Goal: Task Accomplishment & Management: Complete application form

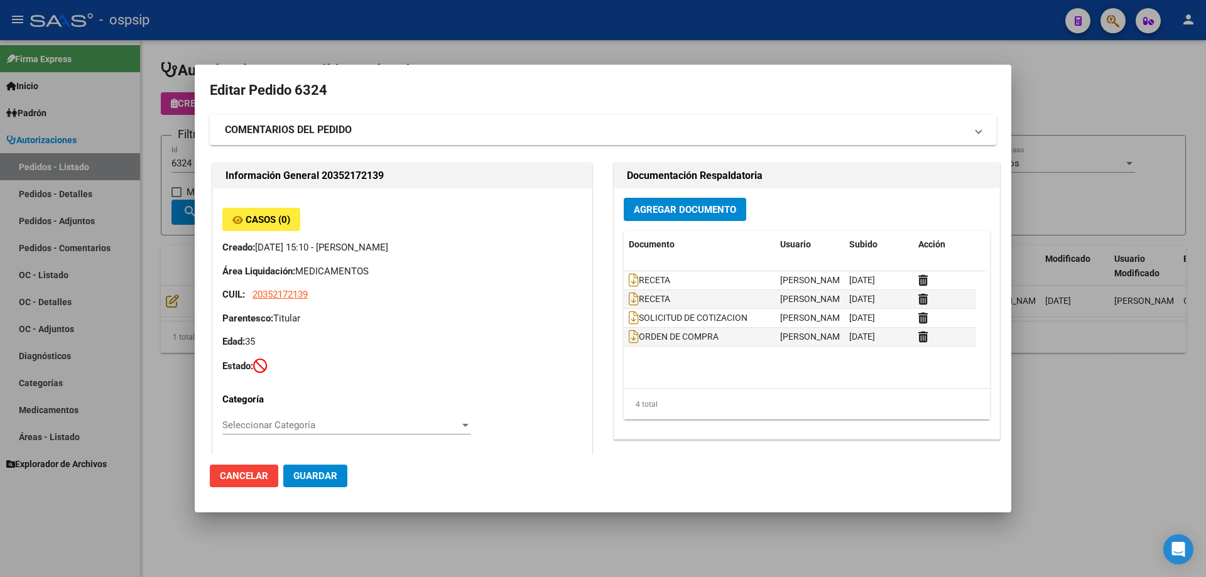
click at [150, 237] on div at bounding box center [603, 288] width 1206 height 577
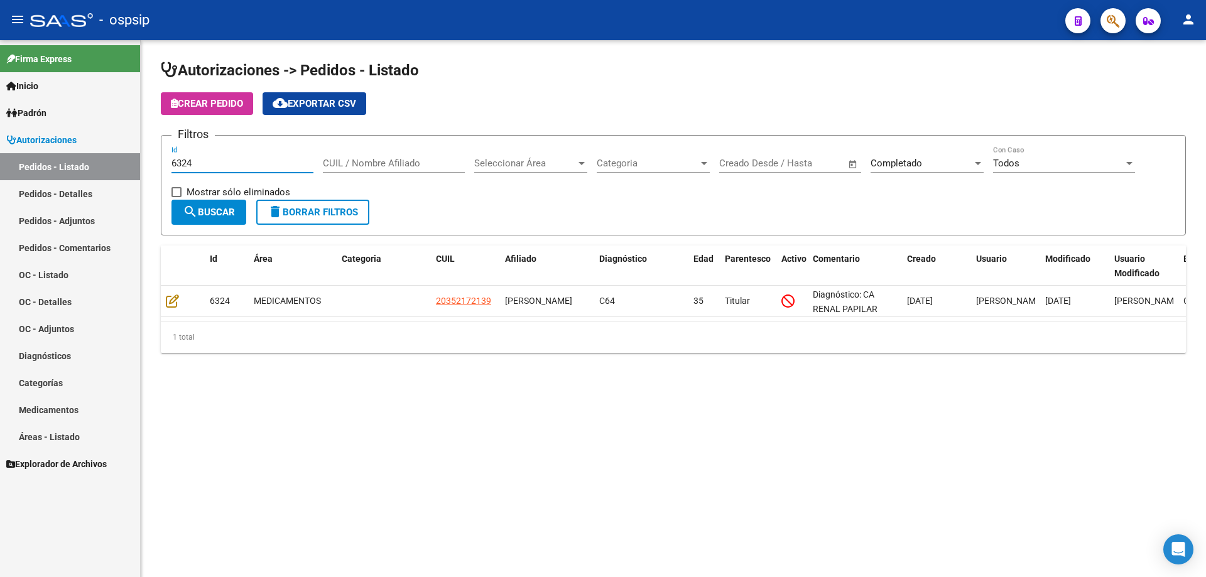
drag, startPoint x: 216, startPoint y: 168, endPoint x: 121, endPoint y: 151, distance: 97.0
click at [68, 175] on mat-sidenav-container "Firma Express Inicio Calendario SSS Instructivos Contacto OS Padrón Afiliados E…" at bounding box center [603, 308] width 1206 height 537
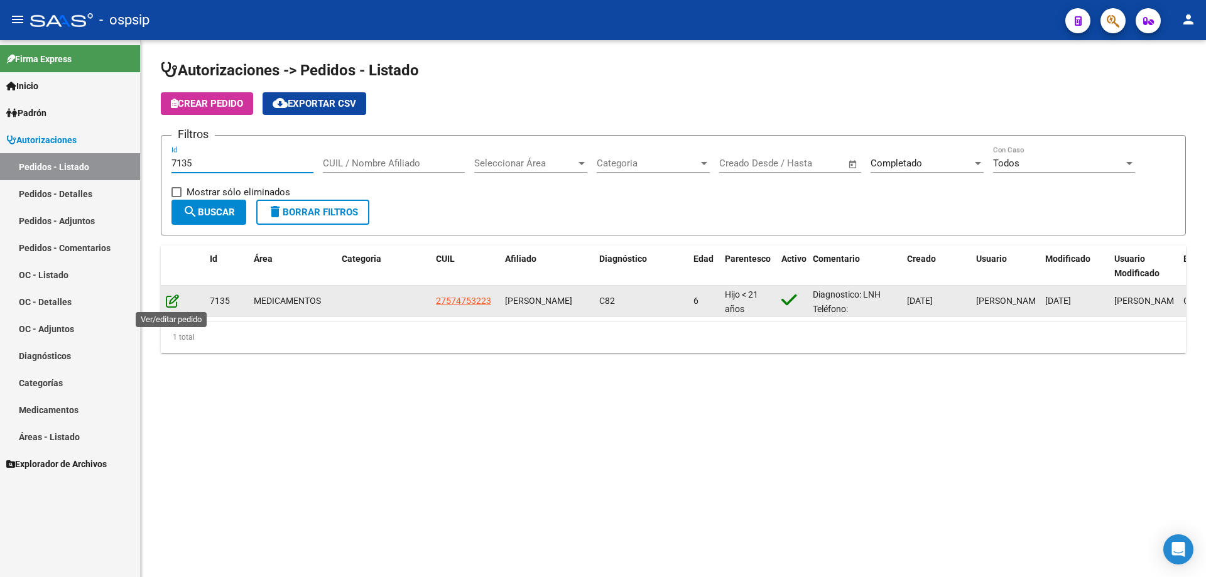
type input "7135"
click at [168, 305] on icon at bounding box center [172, 301] width 13 height 14
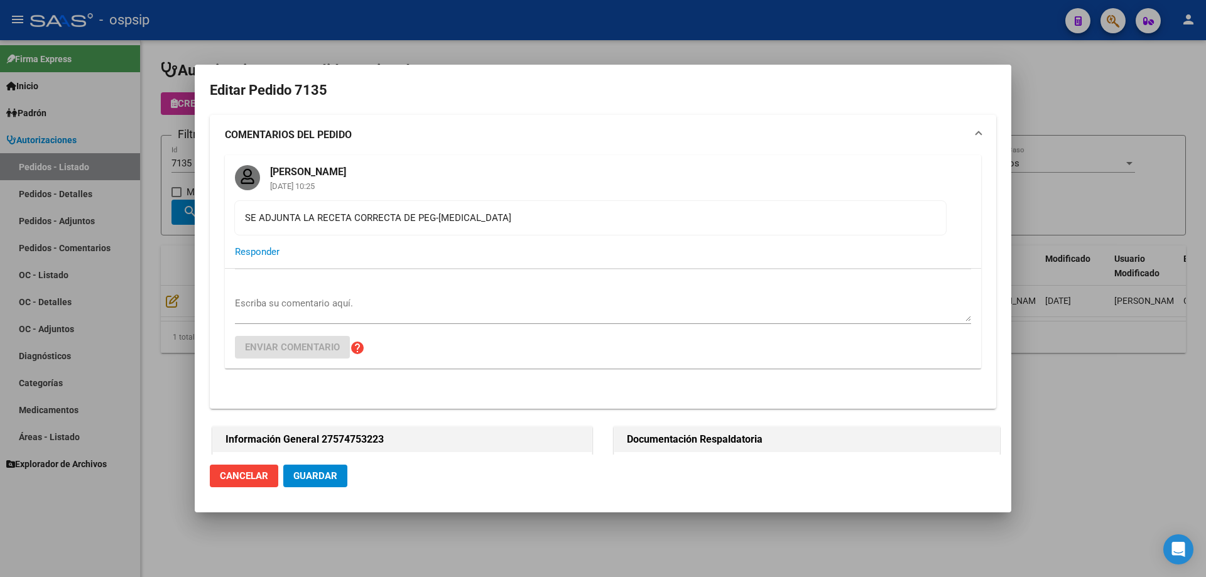
type input "[GEOGRAPHIC_DATA], [PERSON_NAME], [PERSON_NAME] 4375"
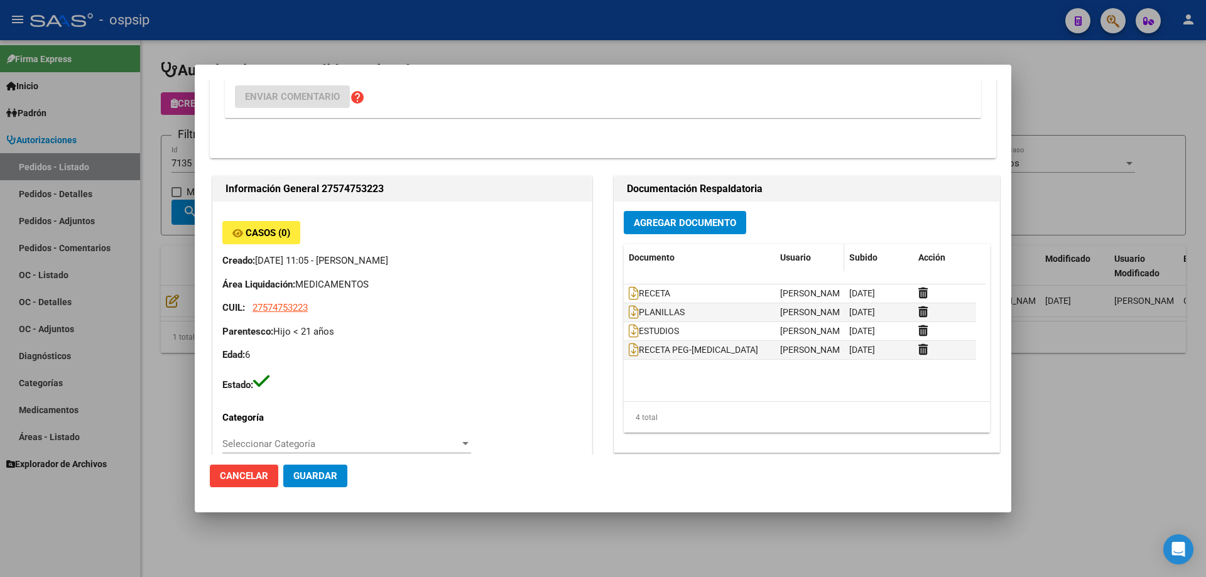
scroll to position [251, 0]
click at [629, 295] on icon at bounding box center [634, 293] width 10 height 14
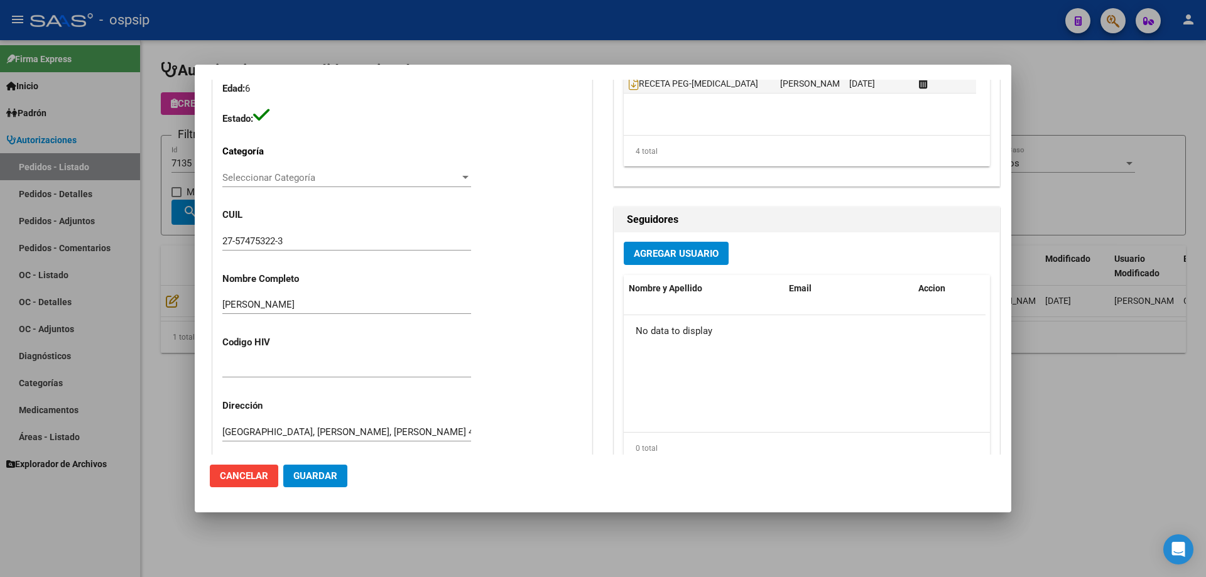
scroll to position [389, 0]
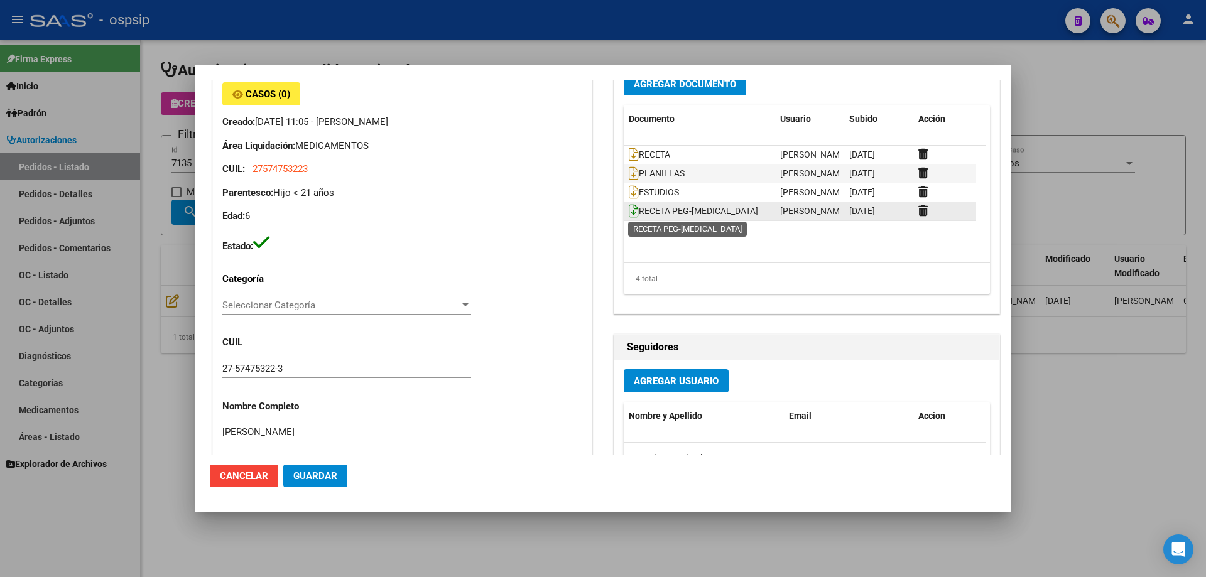
click at [629, 207] on icon at bounding box center [634, 211] width 10 height 14
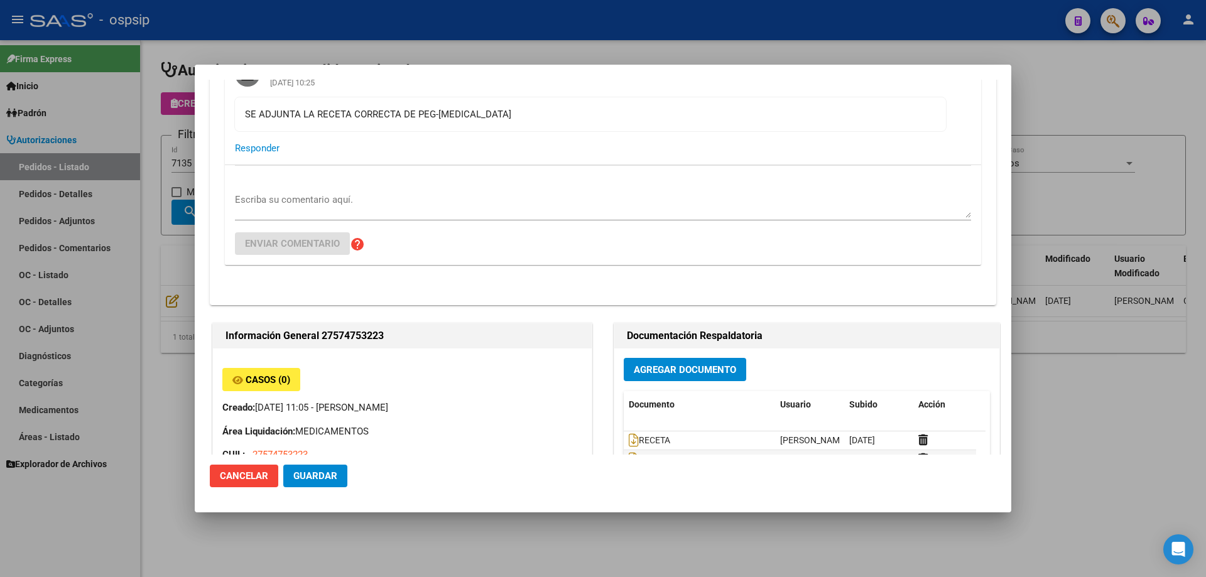
scroll to position [0, 0]
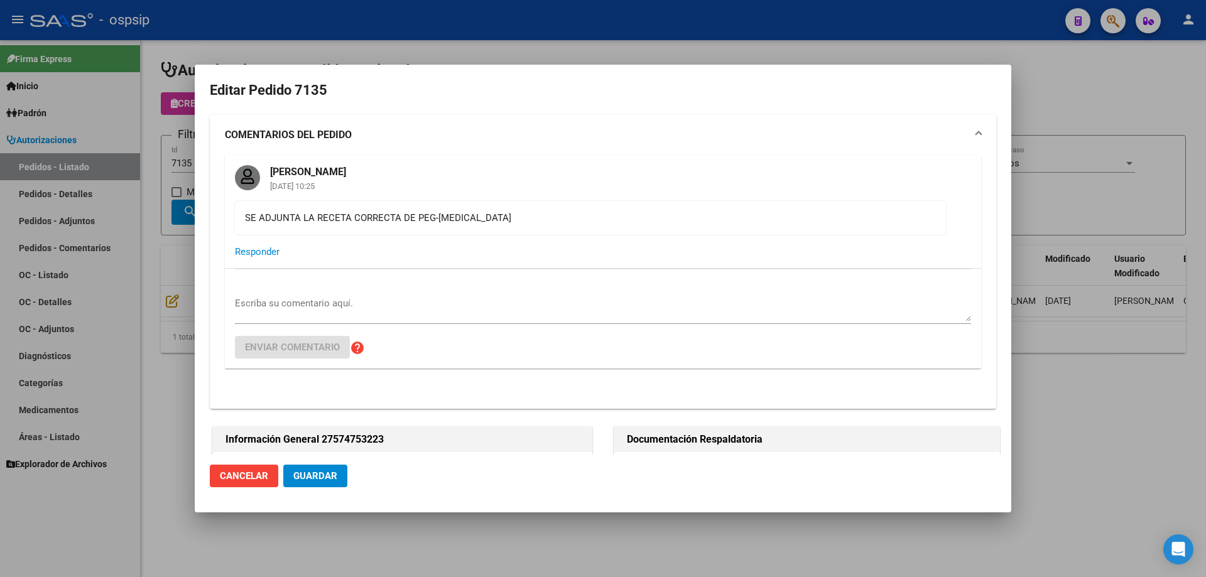
drag, startPoint x: 494, startPoint y: 216, endPoint x: 416, endPoint y: 218, distance: 77.9
click at [416, 218] on div "SE ADJUNTA LA RECETA CORRECTA DE PEG-[MEDICAL_DATA]" at bounding box center [590, 218] width 691 height 14
click at [572, 236] on mat-card-actions "Responder" at bounding box center [603, 252] width 756 height 33
click at [260, 254] on span "Responder" at bounding box center [257, 251] width 45 height 11
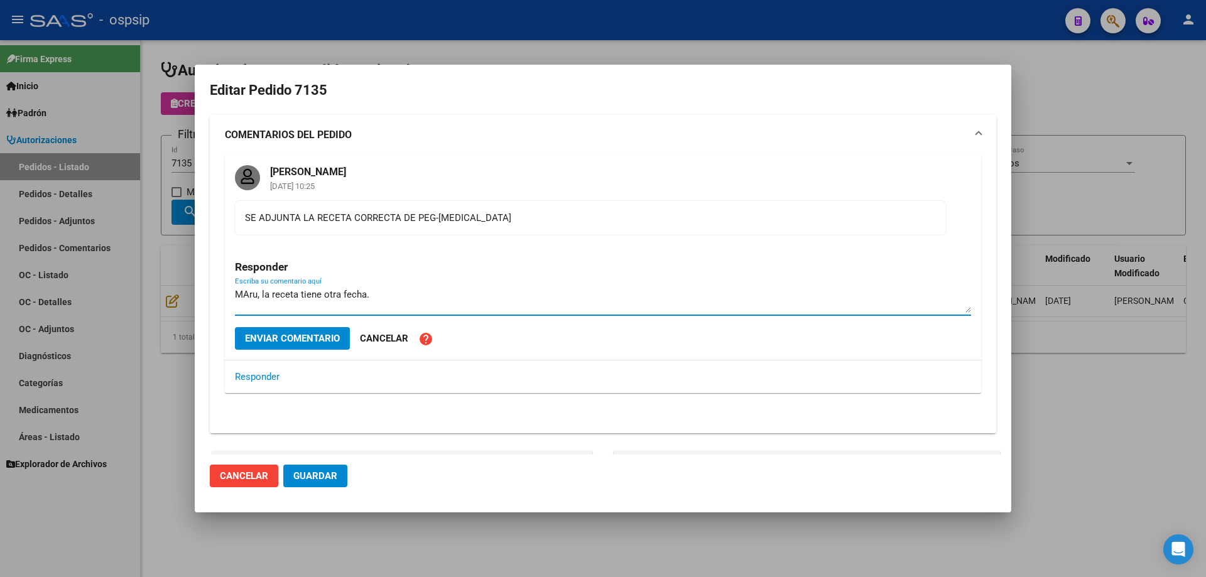
click at [249, 291] on textarea "MAru, la receta tiene otra fecha." at bounding box center [603, 300] width 736 height 25
type textarea "Maru, la receta tiene otra fecha."
drag, startPoint x: 311, startPoint y: 335, endPoint x: 318, endPoint y: 335, distance: 7.5
click at [312, 335] on span "Enviar comentario" at bounding box center [292, 338] width 95 height 11
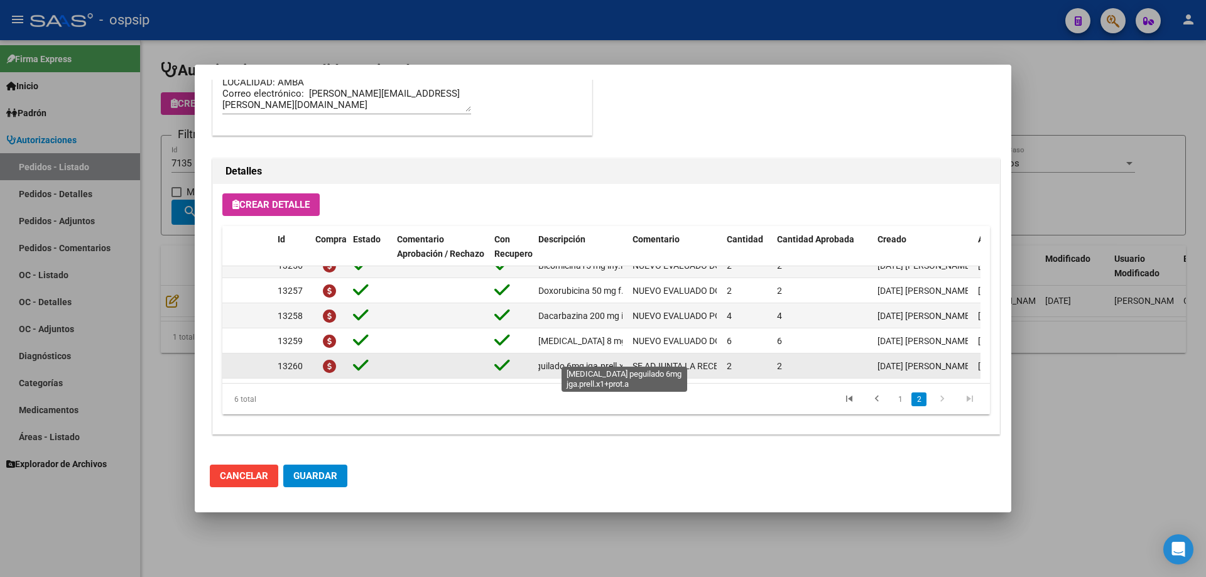
scroll to position [0, 88]
drag, startPoint x: 539, startPoint y: 354, endPoint x: 631, endPoint y: 359, distance: 91.8
click at [631, 359] on div "13260 [MEDICAL_DATA] peguilado 6mg jga.prell.x1+prot.a SE ADJUNTA LA RECETA COR…" at bounding box center [691, 366] width 939 height 25
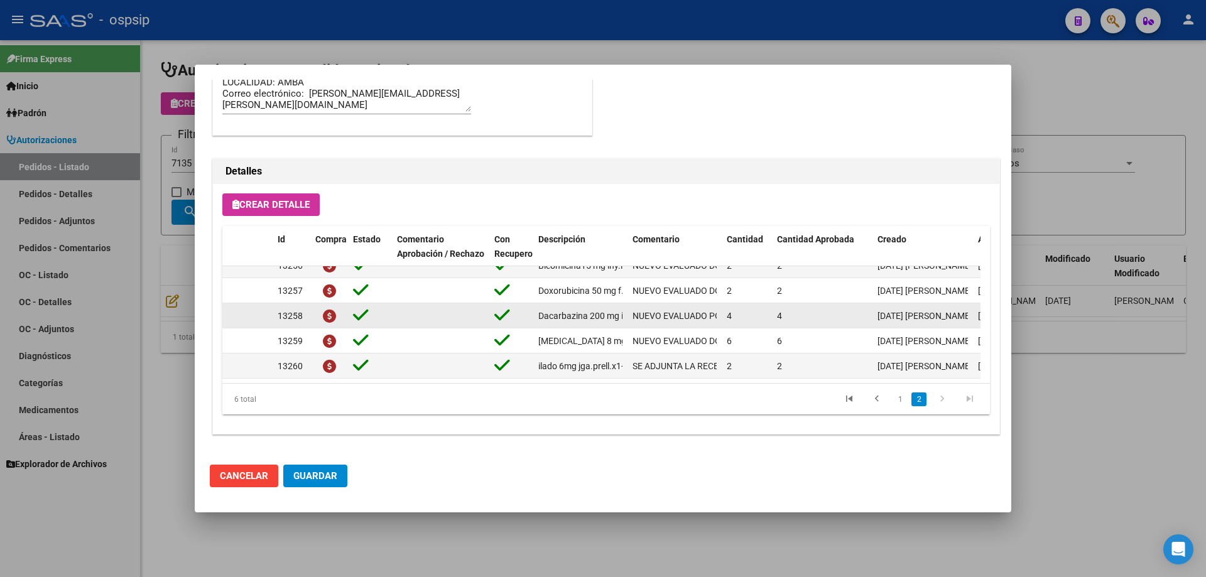
copy span "[MEDICAL_DATA] peguilado 6mg jga.prell.x1+prot.a"
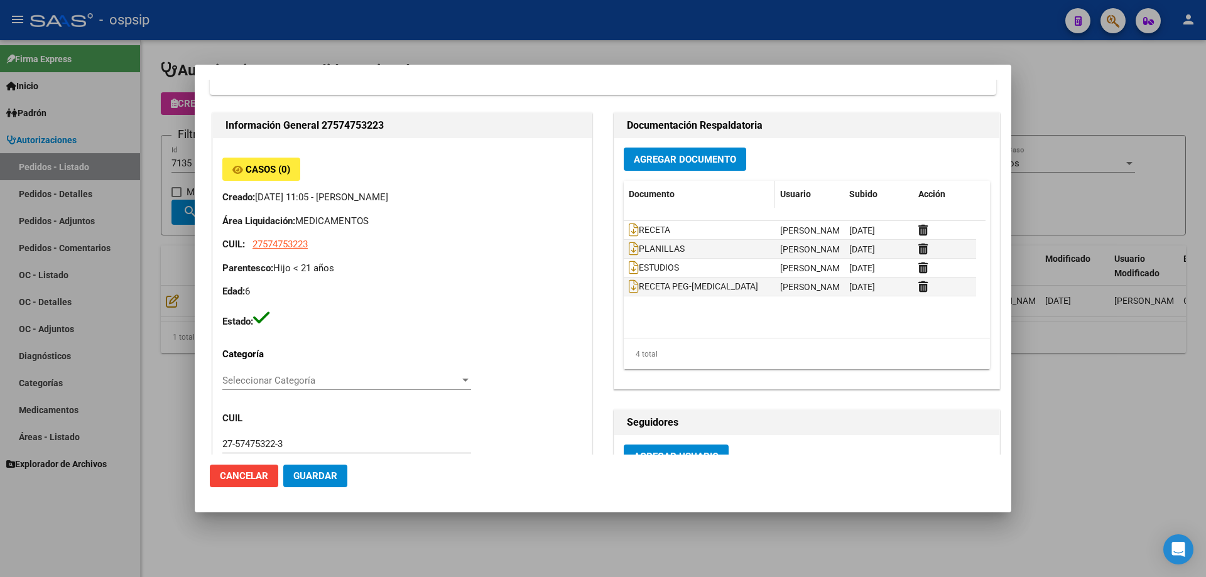
scroll to position [391, 0]
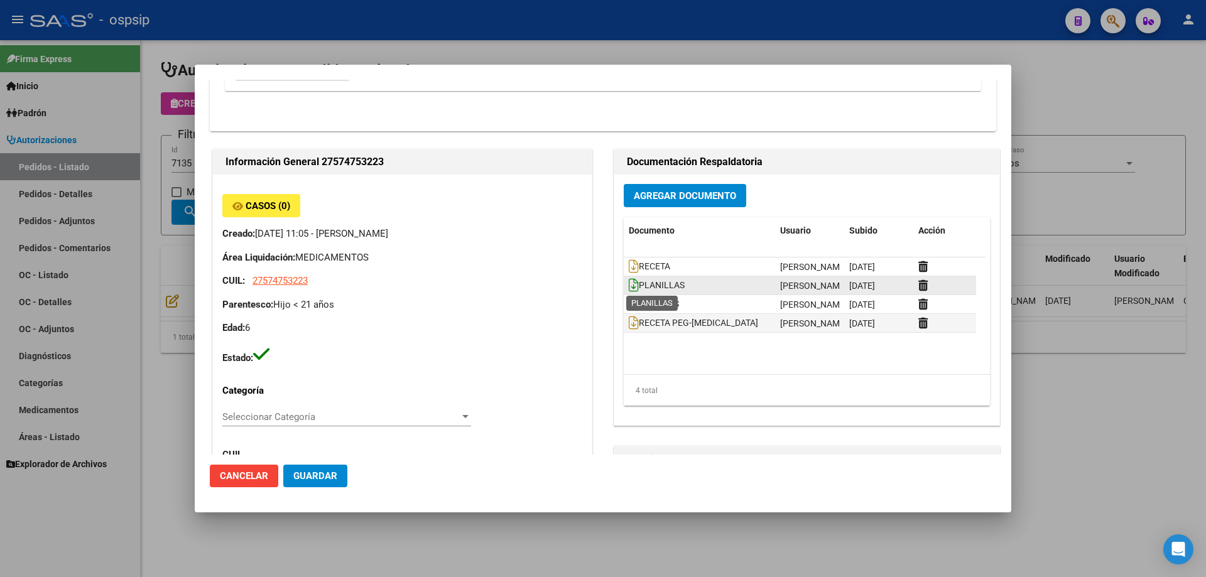
click at [630, 285] on icon at bounding box center [634, 285] width 10 height 14
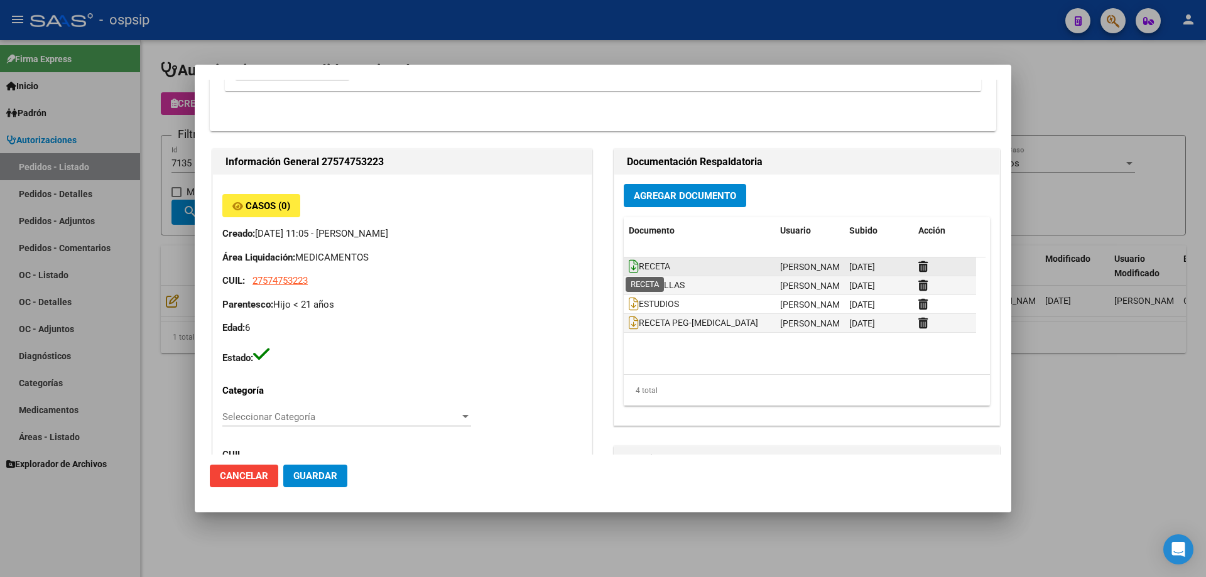
click at [631, 266] on icon at bounding box center [634, 266] width 10 height 14
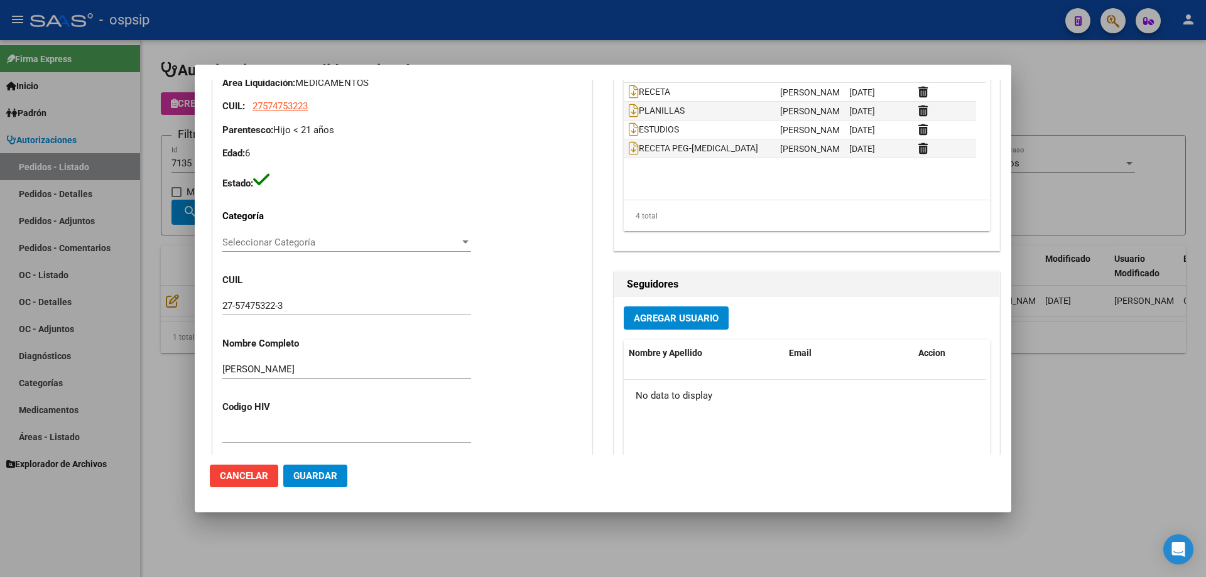
scroll to position [440, 0]
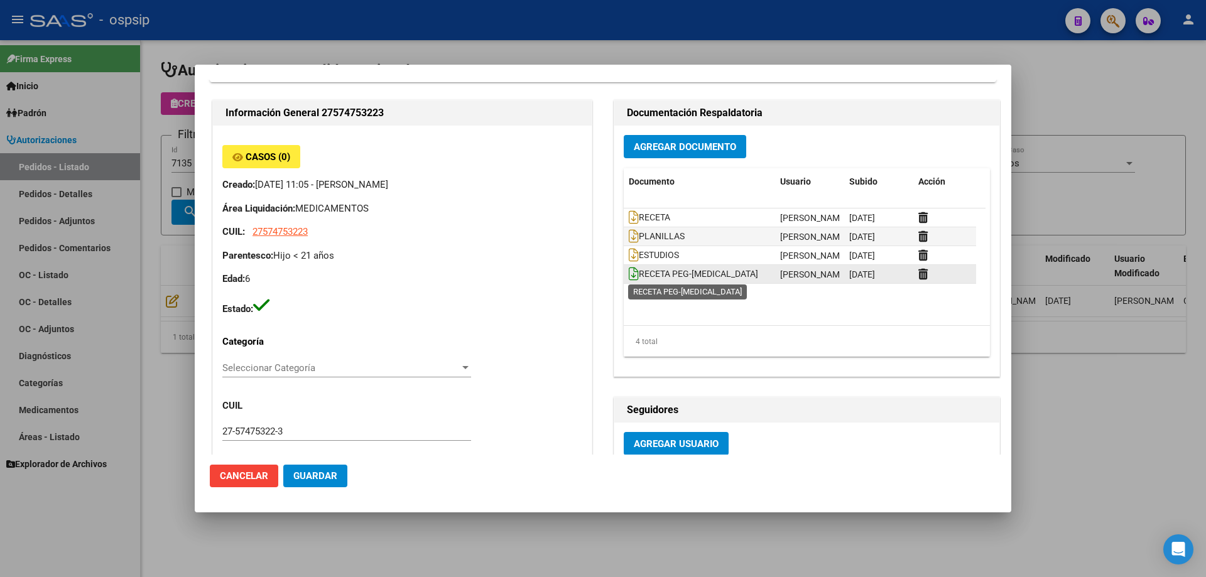
click at [629, 272] on icon at bounding box center [634, 274] width 10 height 14
click at [629, 269] on icon at bounding box center [634, 274] width 10 height 14
click at [629, 269] on link at bounding box center [634, 274] width 10 height 10
click at [629, 276] on icon at bounding box center [634, 274] width 10 height 14
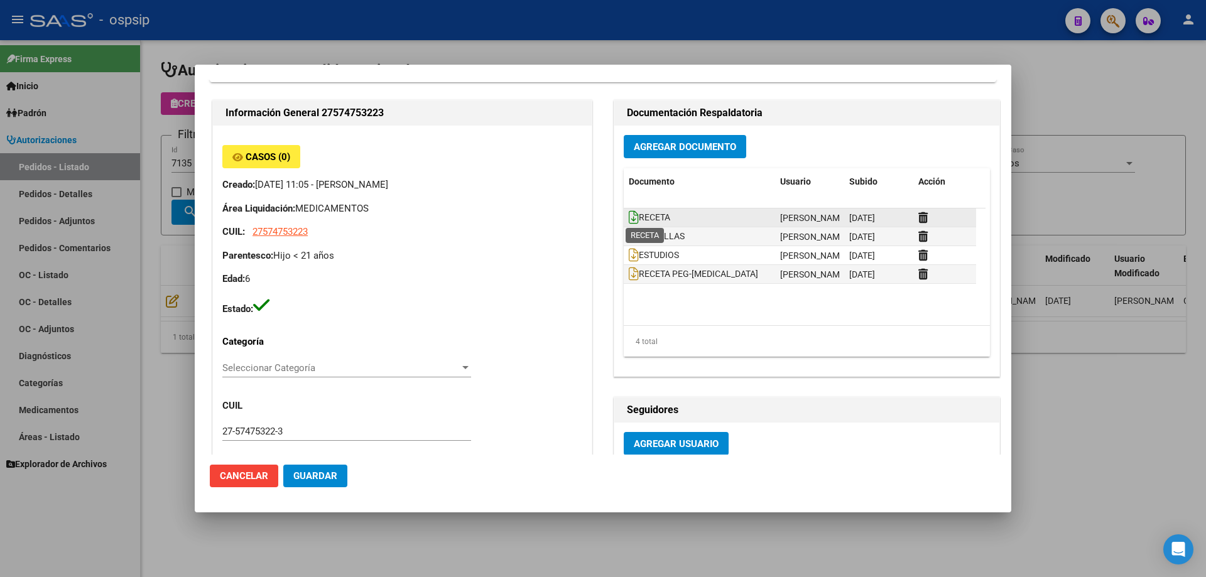
click at [629, 214] on icon at bounding box center [634, 217] width 10 height 14
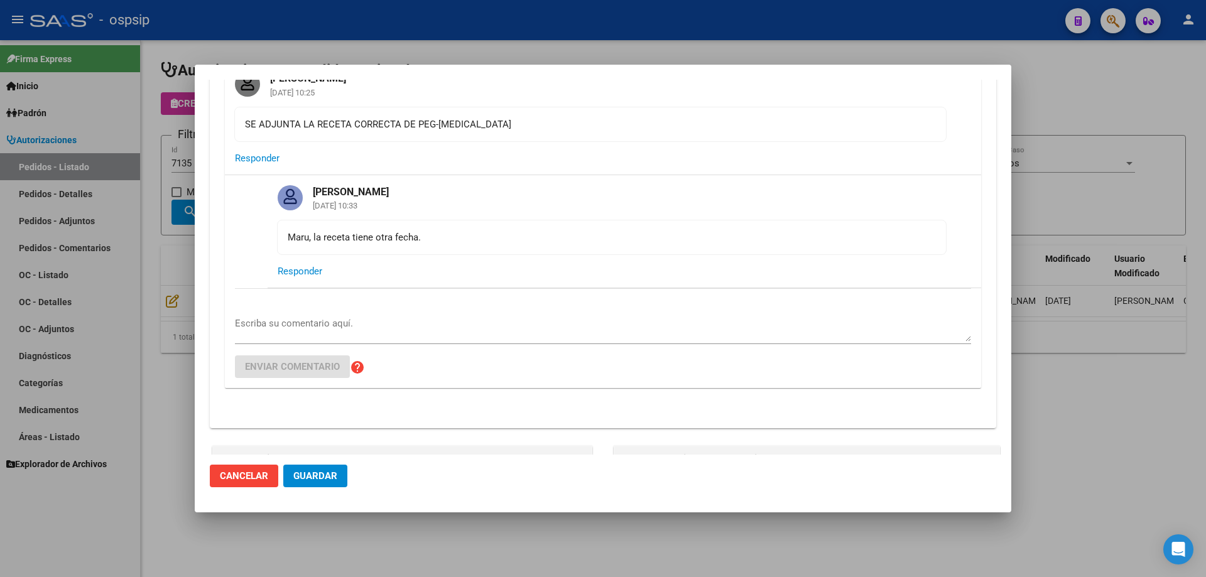
scroll to position [0, 0]
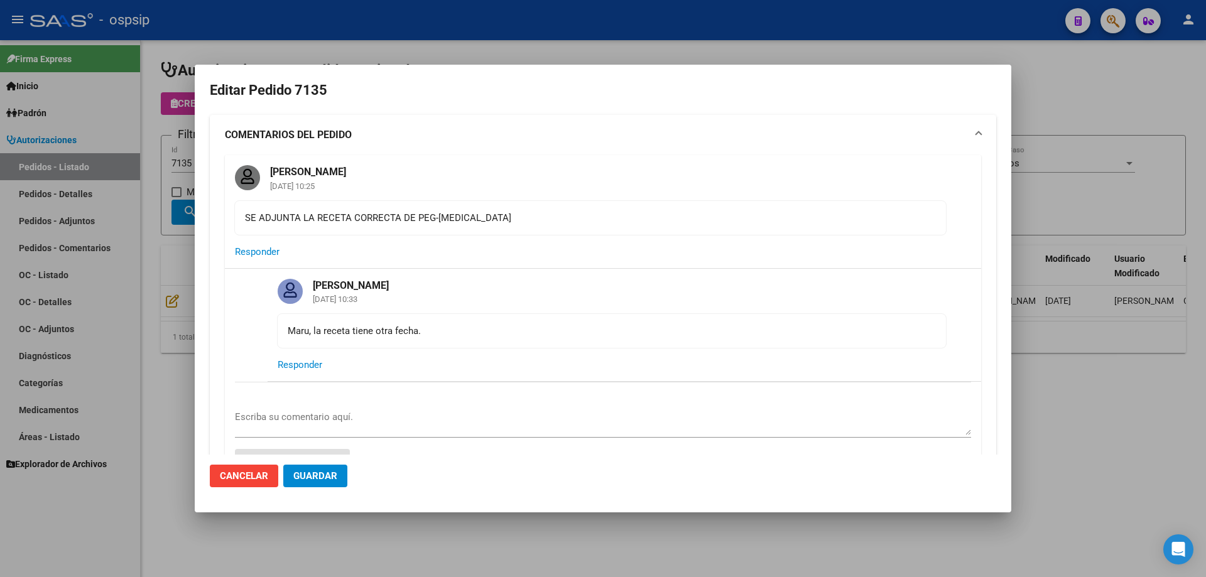
click at [177, 174] on div at bounding box center [603, 288] width 1206 height 577
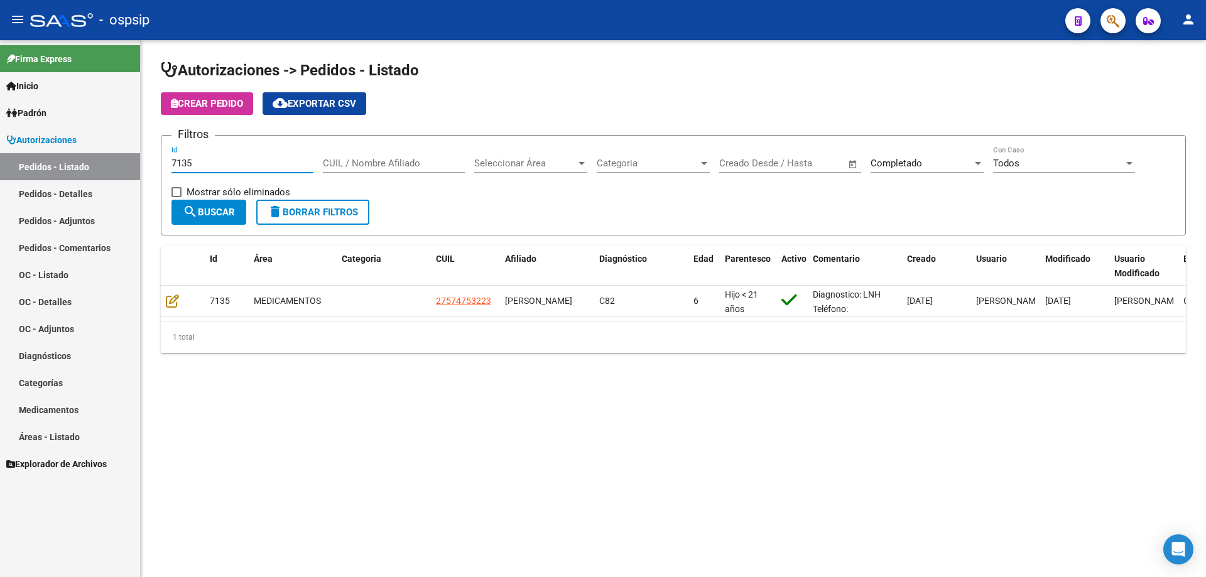
drag, startPoint x: 193, startPoint y: 166, endPoint x: 48, endPoint y: 166, distance: 145.1
click at [48, 166] on mat-sidenav-container "Firma Express Inicio Calendario SSS Instructivos Contacto OS Padrón Afiliados E…" at bounding box center [603, 308] width 1206 height 537
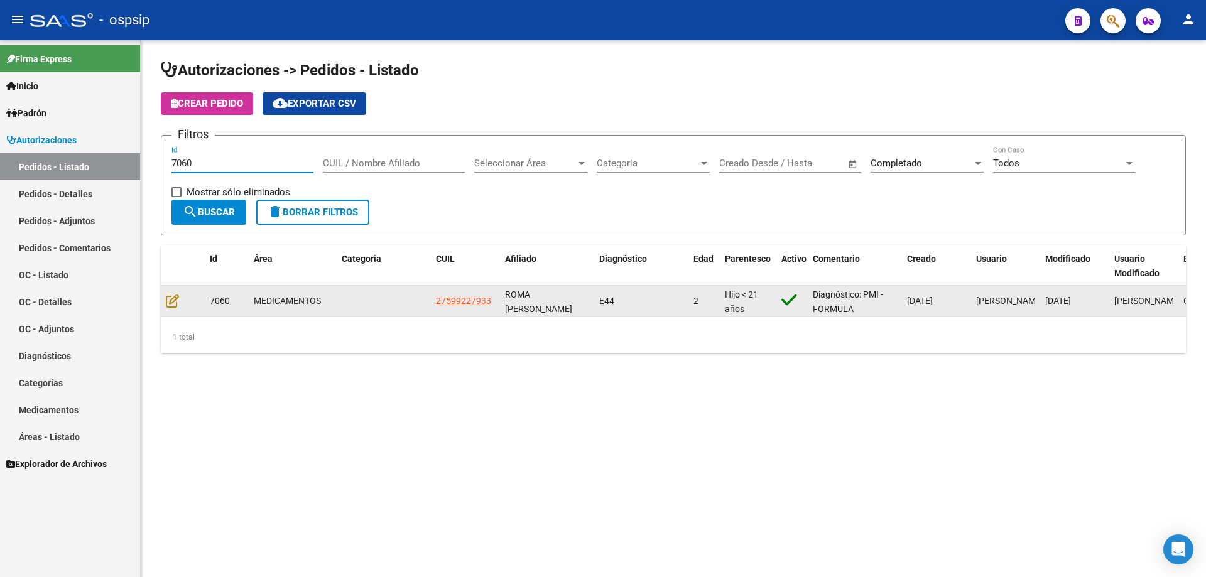
type input "7060"
click at [169, 290] on datatable-body-cell at bounding box center [183, 301] width 44 height 31
click at [170, 304] on icon at bounding box center [172, 301] width 13 height 14
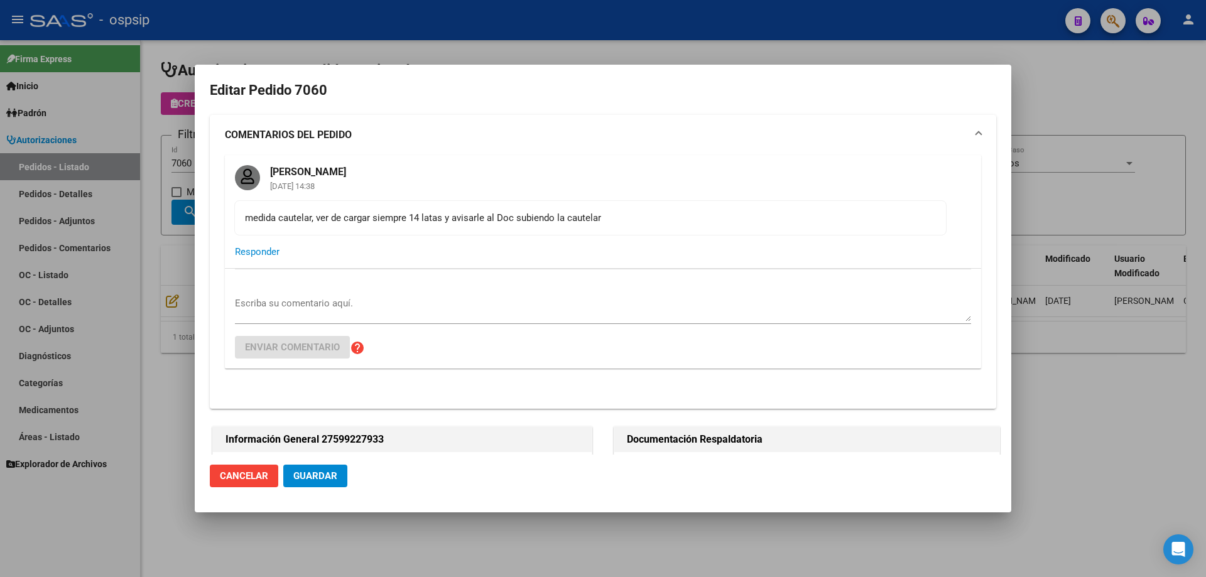
type input "Capital Federal, CABA, BOLIVAR 1234"
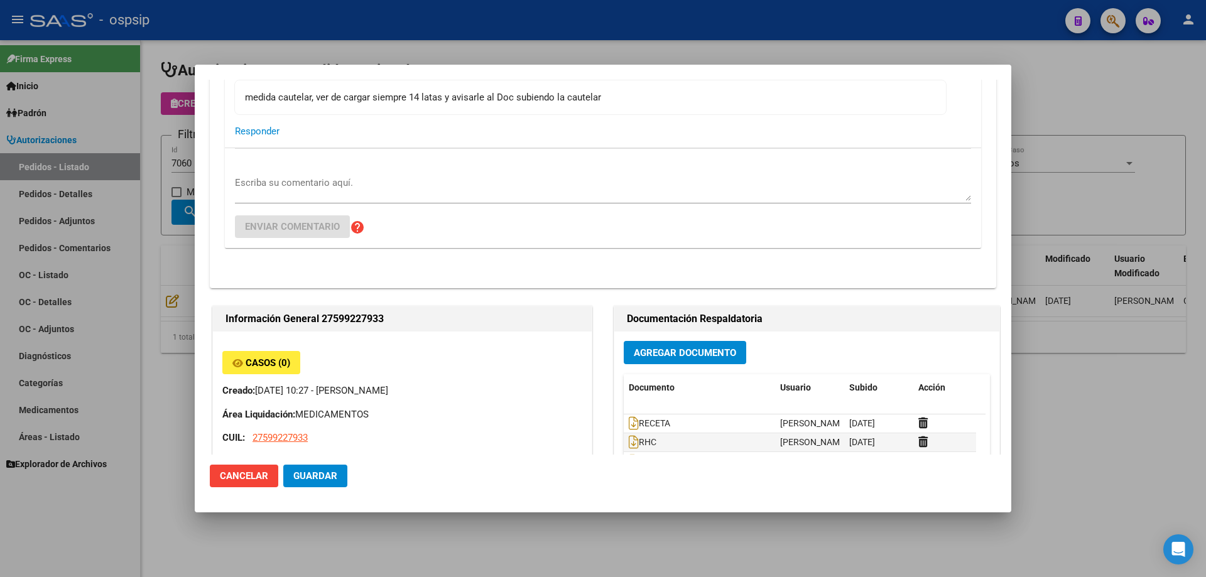
scroll to position [126, 0]
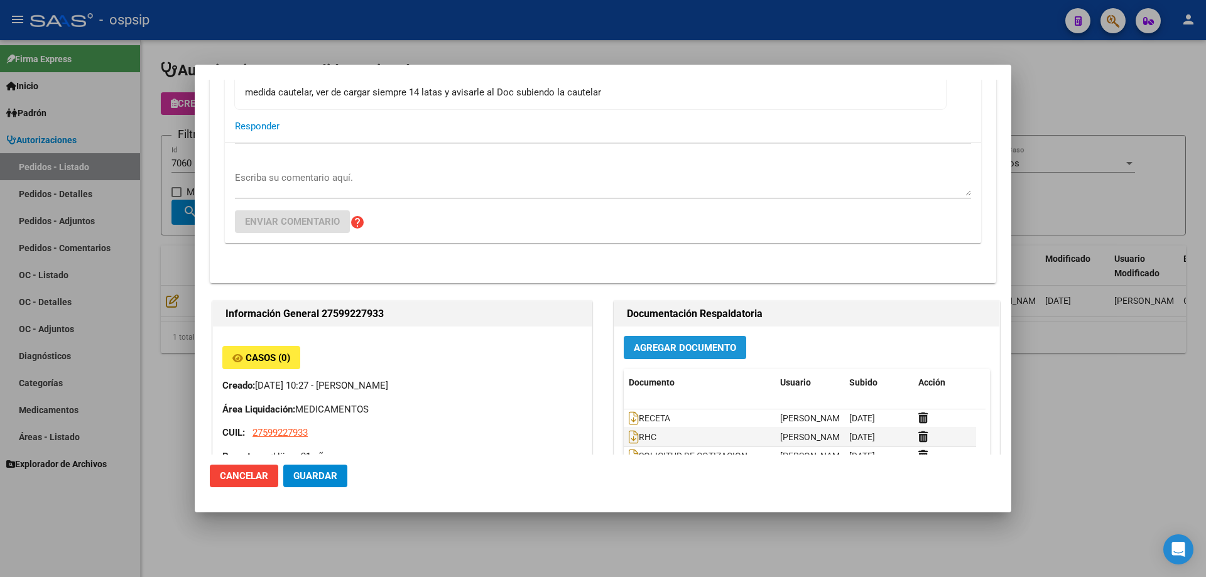
click at [651, 350] on span "Agregar Documento" at bounding box center [685, 347] width 102 height 11
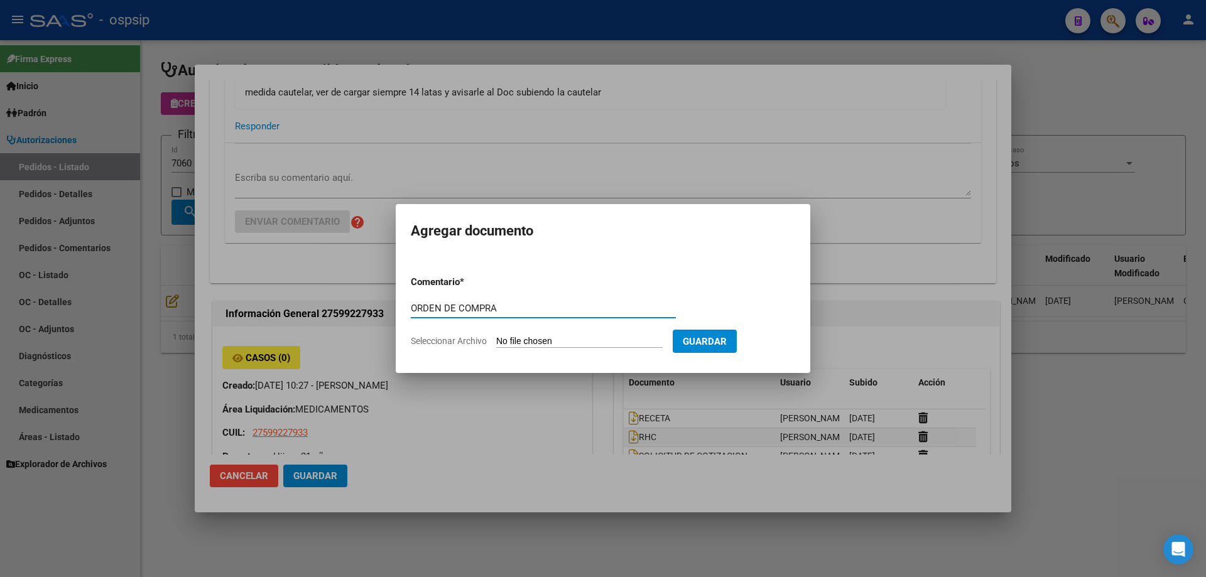
type input "ORDEN DE COMPRA"
type input "C:\fakepath\OC 7060 BC.pdf"
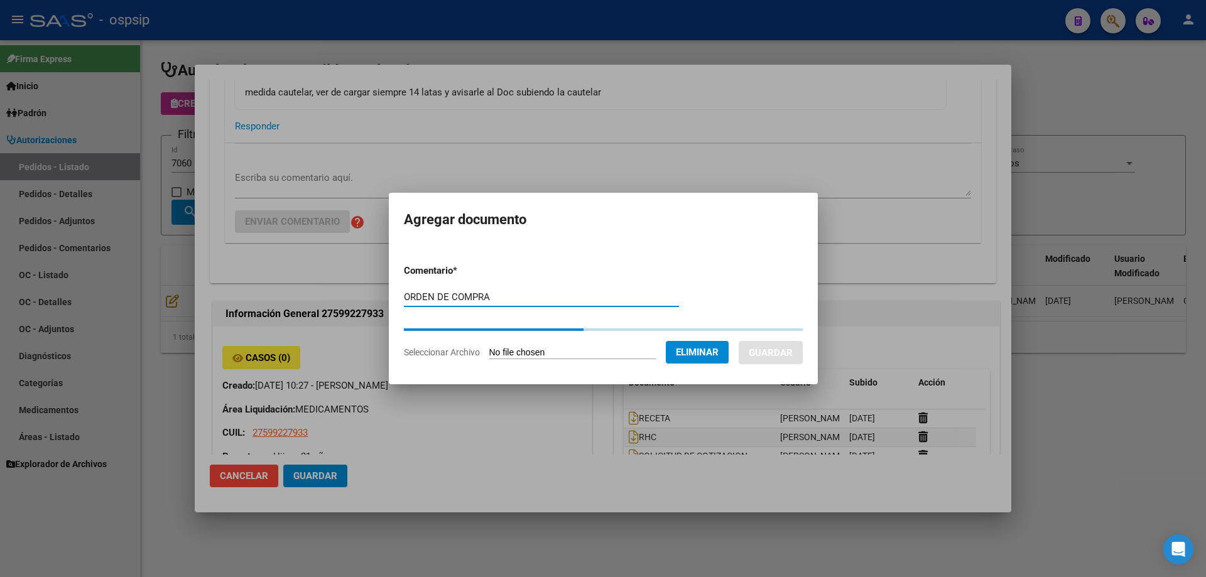
click at [770, 352] on button "Guardar" at bounding box center [771, 352] width 64 height 23
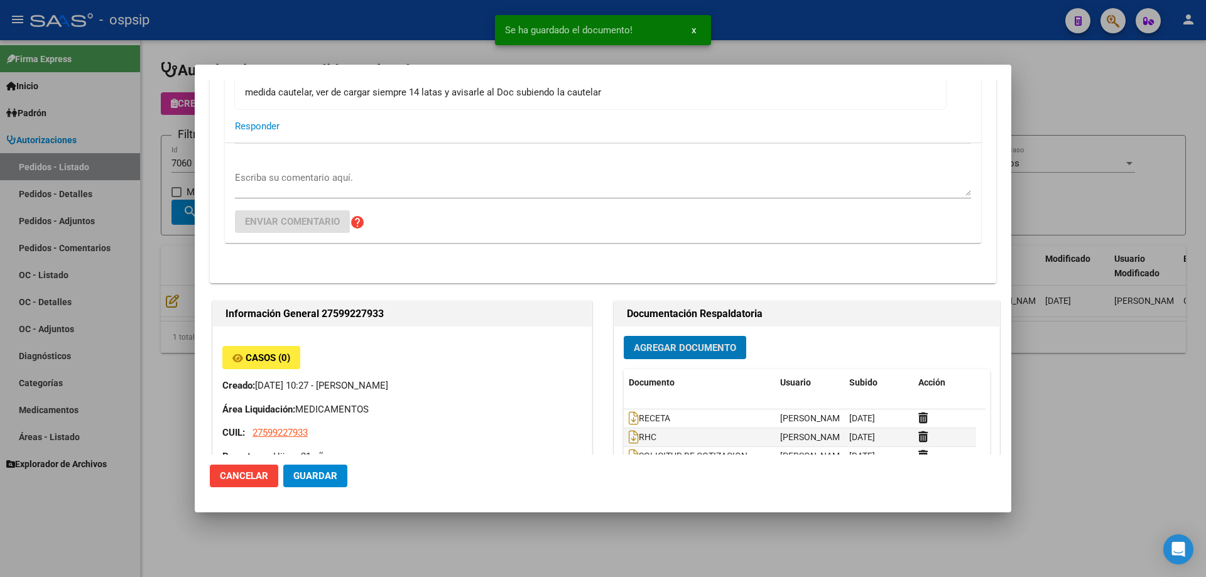
drag, startPoint x: 123, startPoint y: 126, endPoint x: 183, endPoint y: 162, distance: 69.6
click at [124, 126] on div at bounding box center [603, 288] width 1206 height 577
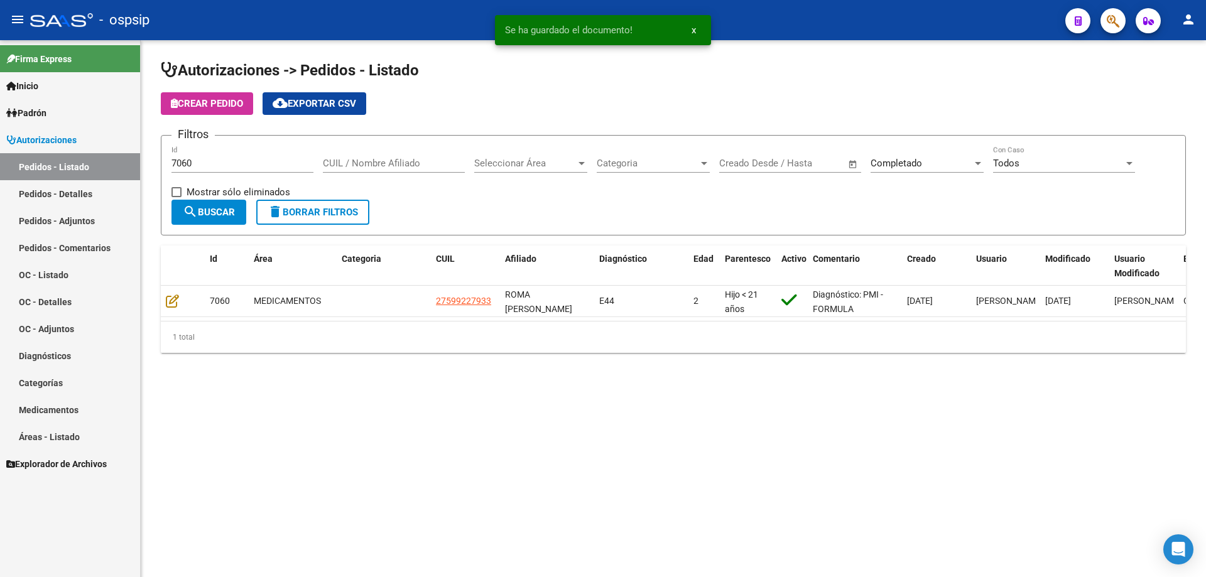
drag, startPoint x: 218, startPoint y: 171, endPoint x: 123, endPoint y: 167, distance: 94.9
click at [123, 167] on mat-sidenav-container "Firma Express Inicio Calendario SSS Instructivos Contacto OS Padrón Afiliados E…" at bounding box center [603, 308] width 1206 height 537
click at [257, 173] on div "7060 Id" at bounding box center [242, 165] width 142 height 39
drag, startPoint x: 249, startPoint y: 160, endPoint x: 111, endPoint y: 178, distance: 140.0
click at [111, 178] on mat-sidenav-container "Firma Express Inicio Calendario SSS Instructivos Contacto OS Padrón Afiliados E…" at bounding box center [603, 308] width 1206 height 537
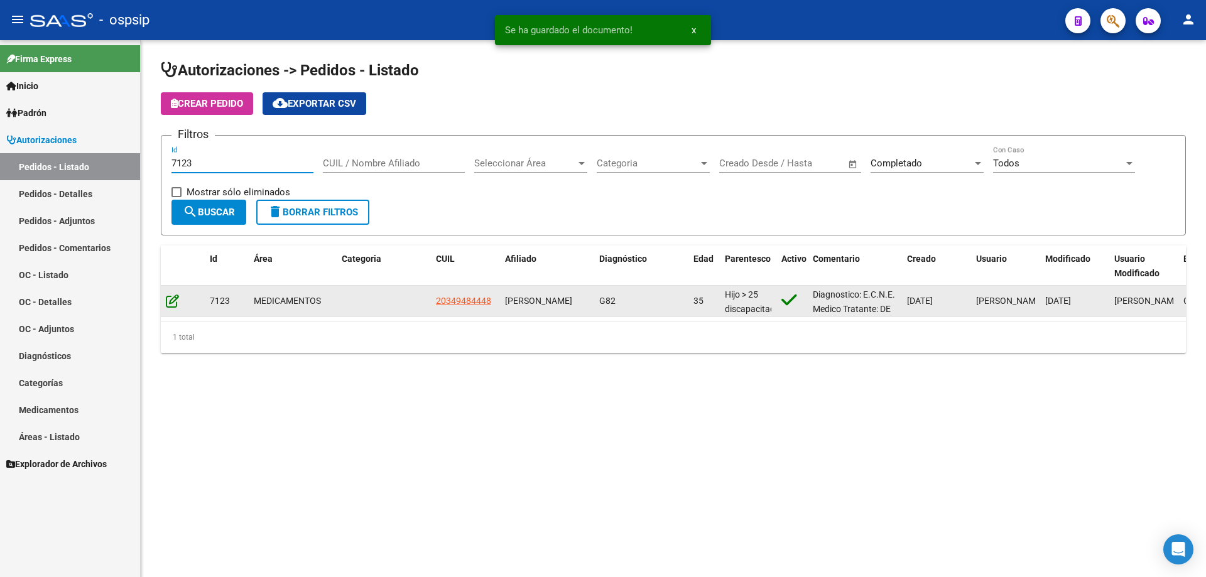
type input "7123"
click at [171, 295] on icon at bounding box center [172, 301] width 13 height 14
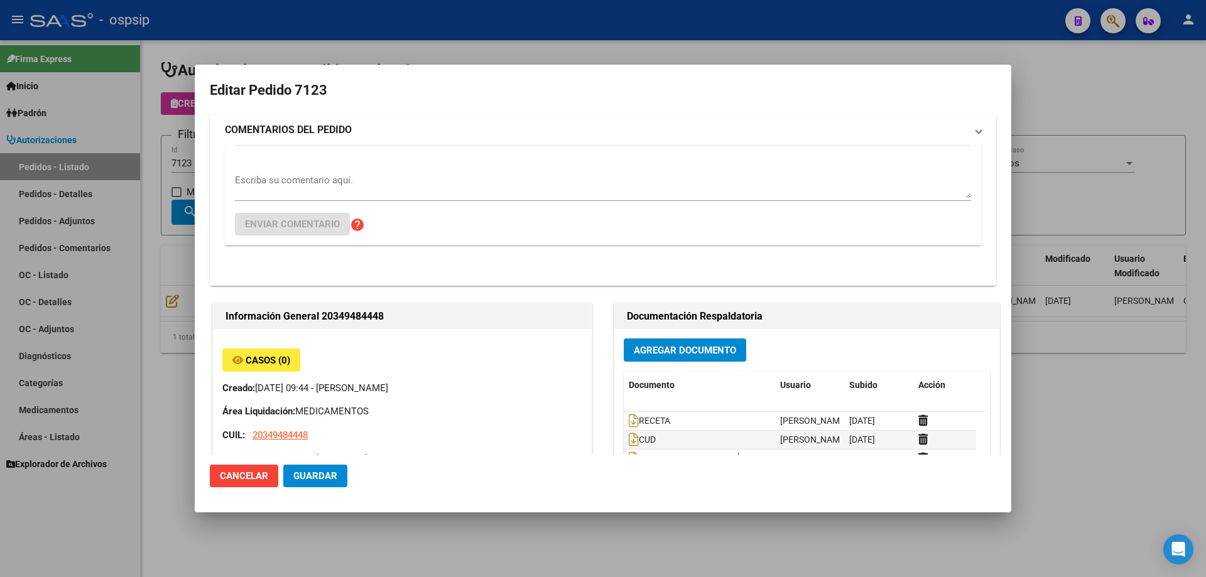
type input "[GEOGRAPHIC_DATA], LIBERTAD, CHASCOMUS 1377"
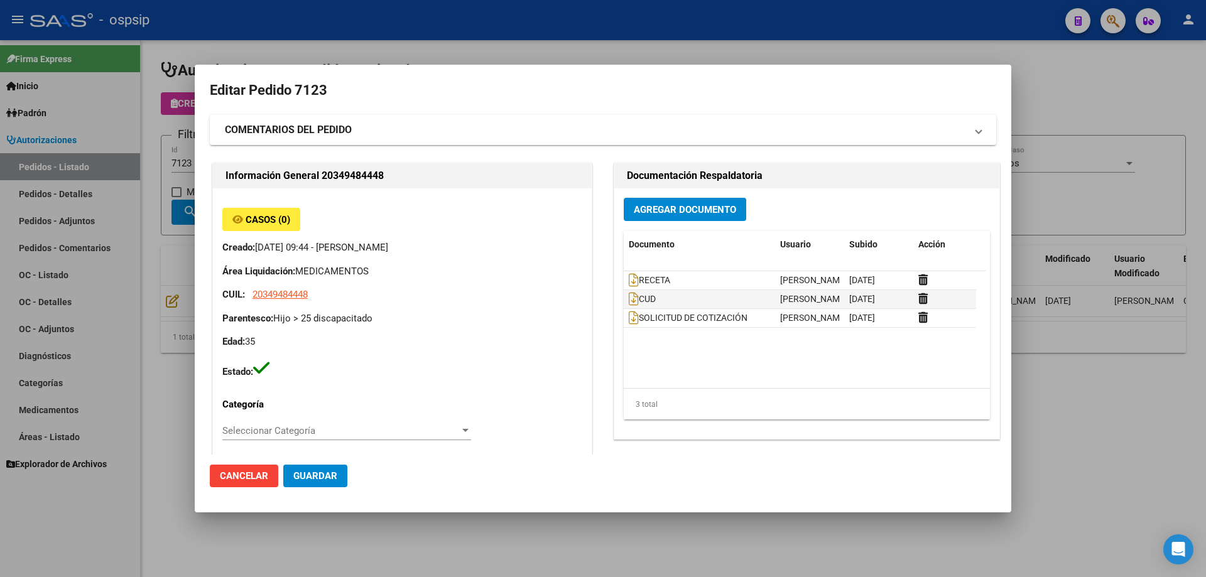
click at [696, 210] on span "Agregar Documento" at bounding box center [685, 209] width 102 height 11
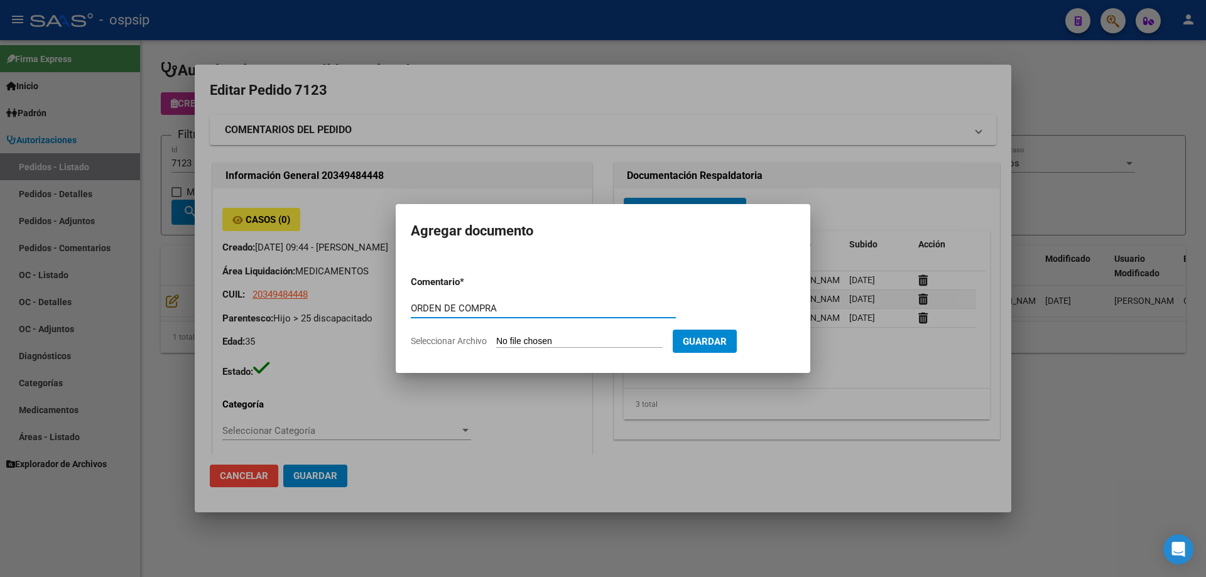
type input "ORDEN DE COMPRA"
type input "C:\fakepath\OC 7123 BC.pdf"
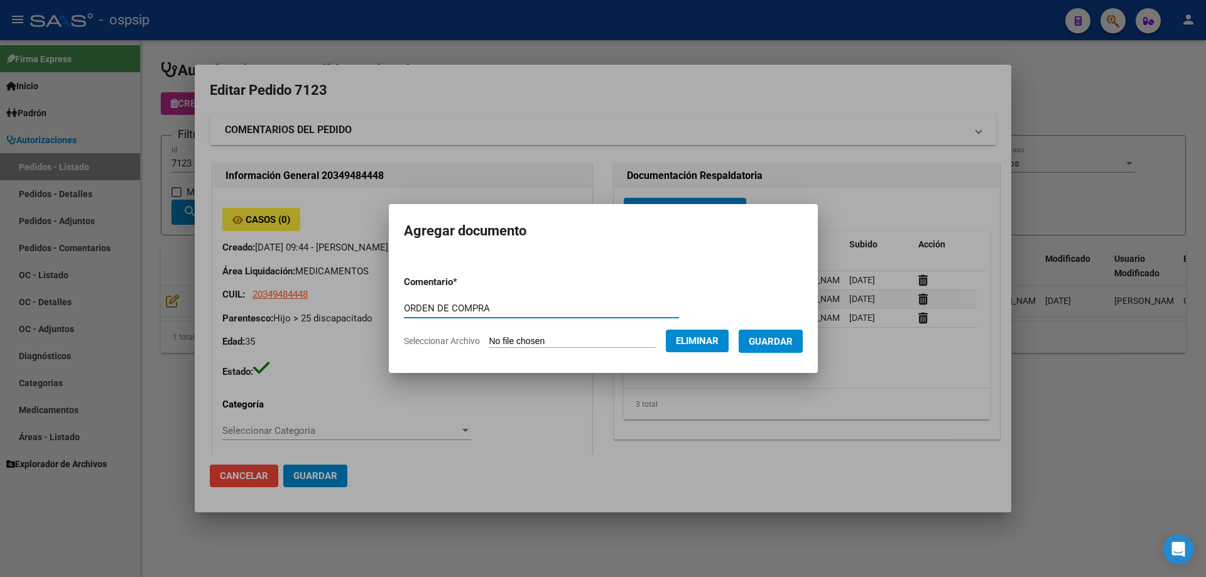
click at [785, 348] on button "Guardar" at bounding box center [771, 341] width 64 height 23
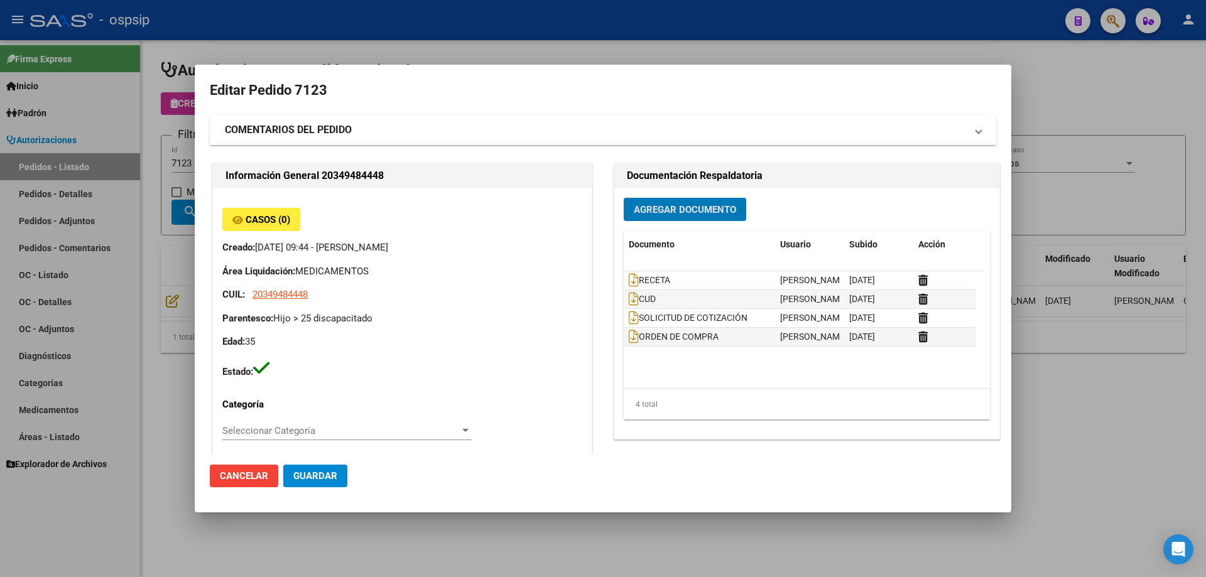
click at [133, 168] on div at bounding box center [603, 288] width 1206 height 577
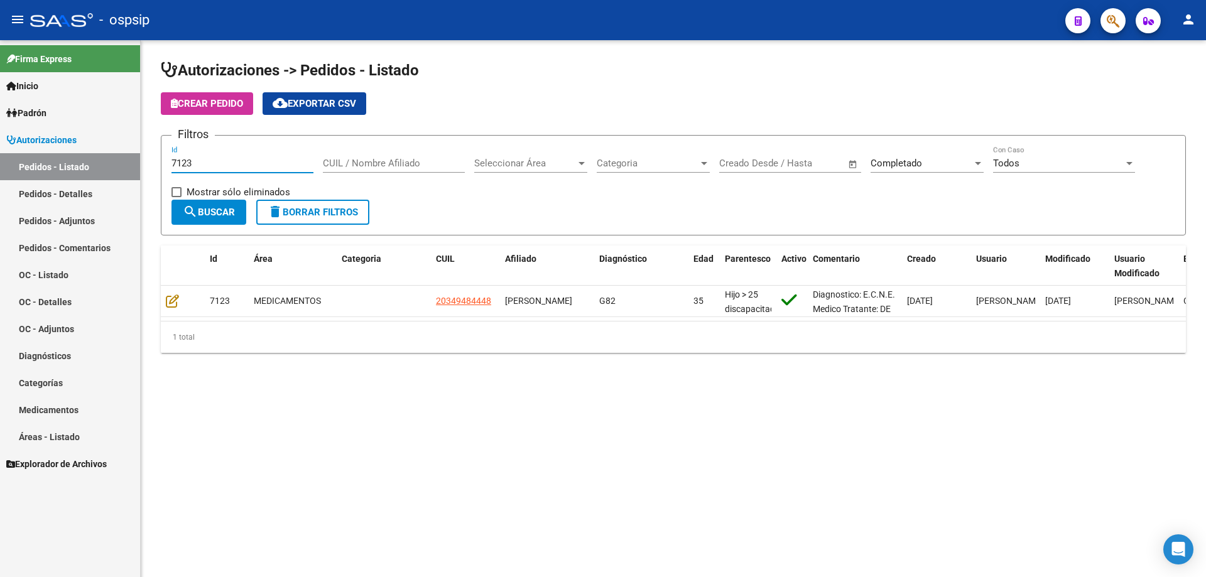
drag, startPoint x: 128, startPoint y: 164, endPoint x: 0, endPoint y: 164, distance: 128.1
click at [0, 164] on mat-sidenav-container "Firma Express Inicio Calendario SSS Instructivos Contacto OS Padrón Afiliados E…" at bounding box center [603, 308] width 1206 height 537
click at [175, 161] on input "783" at bounding box center [242, 163] width 142 height 11
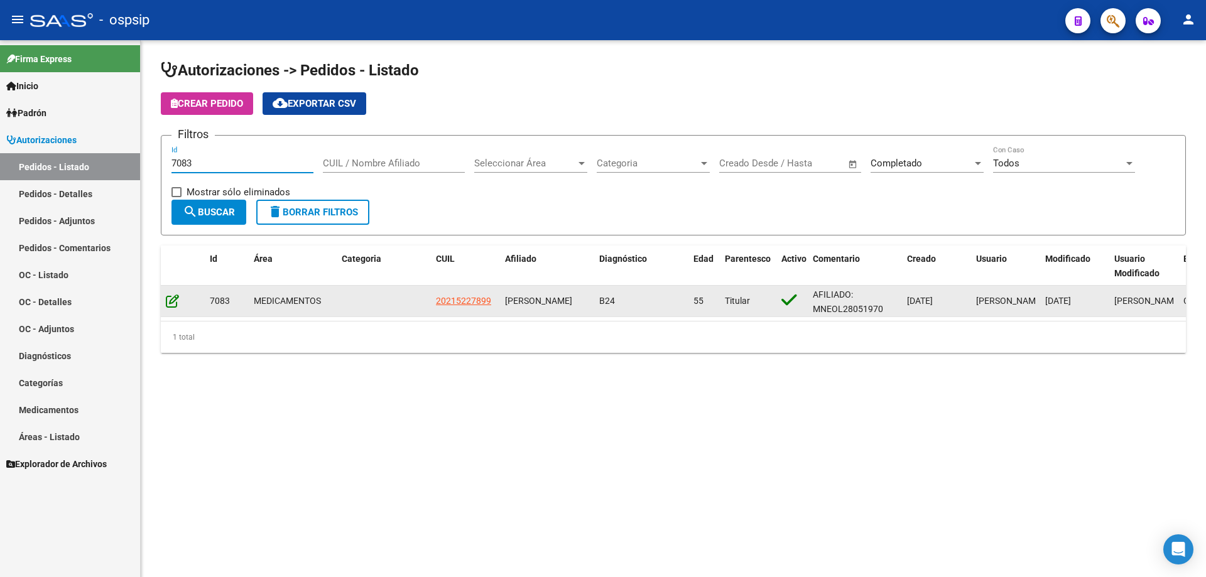
type input "7083"
click at [178, 303] on icon at bounding box center [172, 301] width 13 height 14
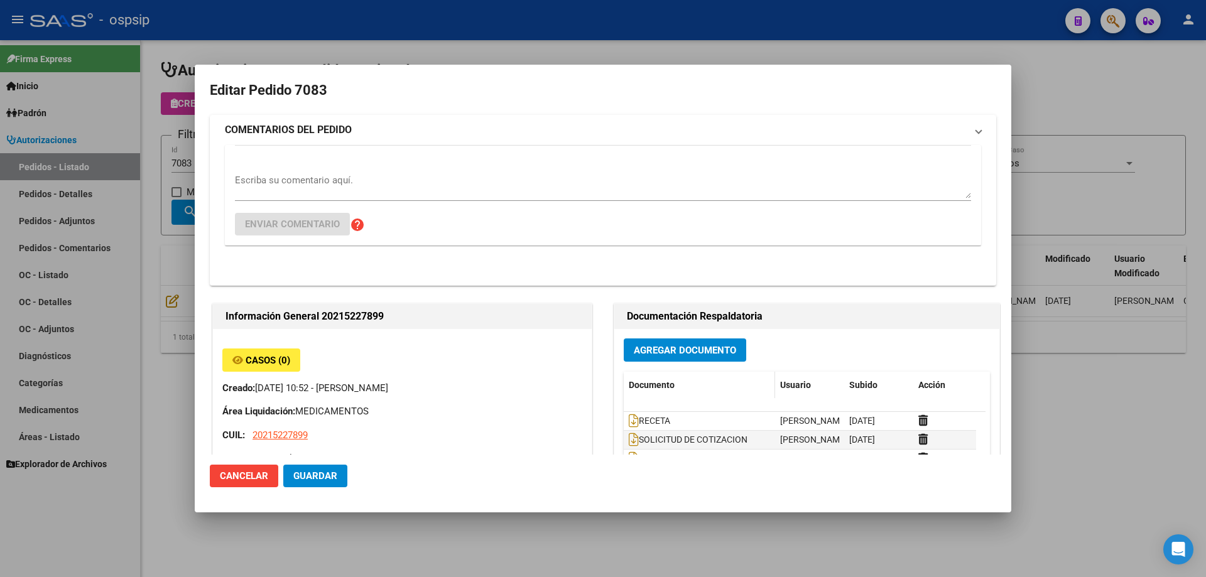
type input "[GEOGRAPHIC_DATA], [STREET_ADDRESS]"
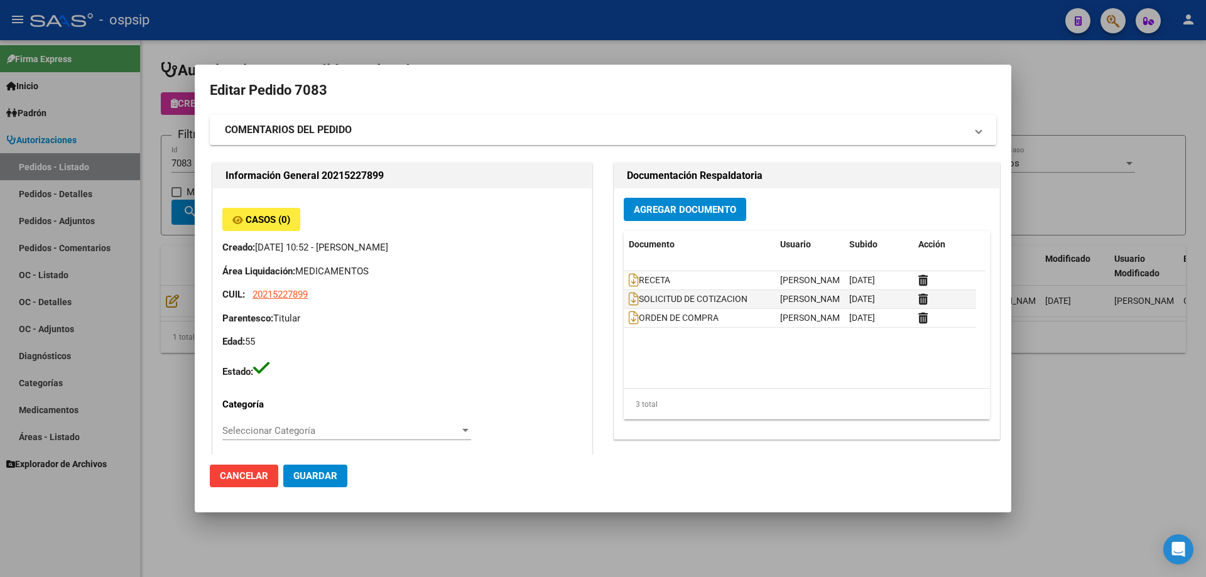
click at [666, 214] on span "Agregar Documento" at bounding box center [685, 209] width 102 height 11
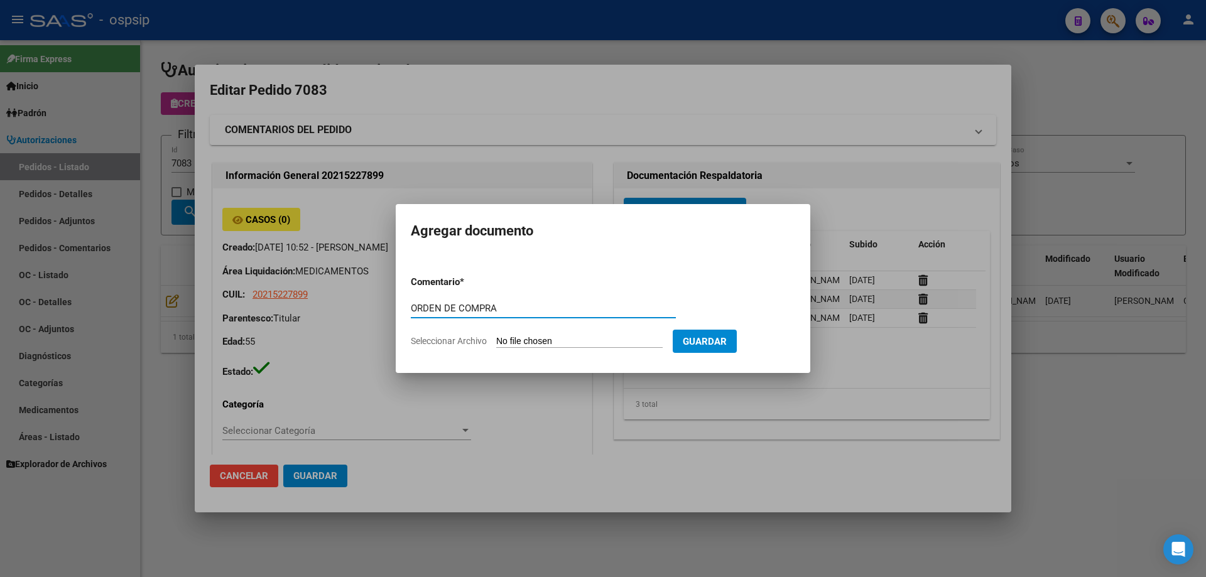
type input "ORDEN DE COMPRA"
type input "C:\fakepath\OC 7083 AUDIFARM.pdf"
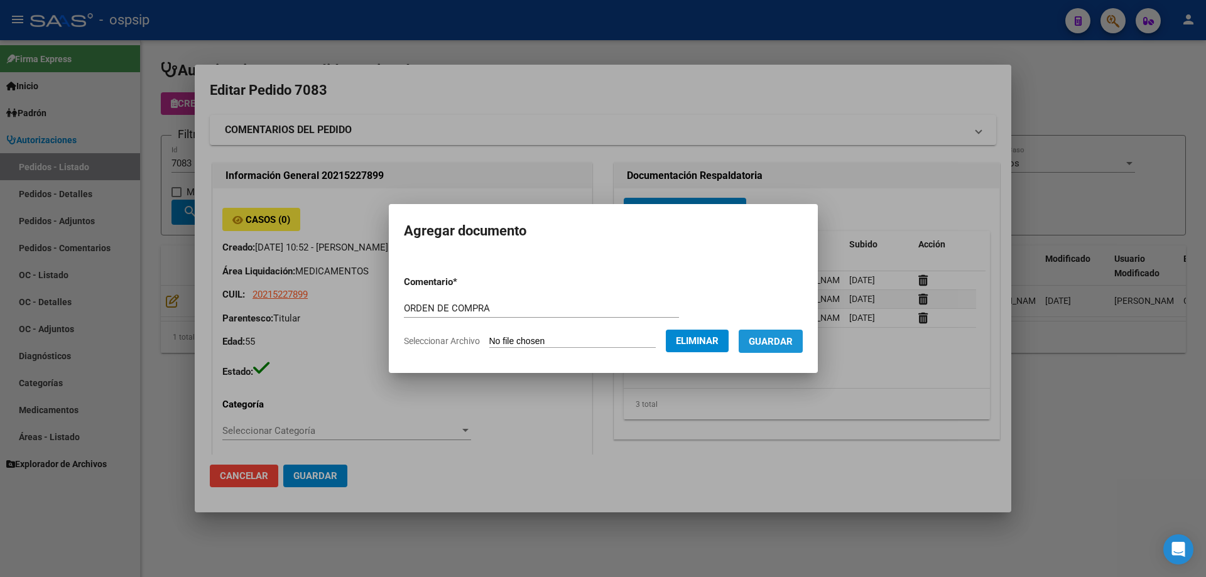
click at [788, 349] on button "Guardar" at bounding box center [771, 341] width 64 height 23
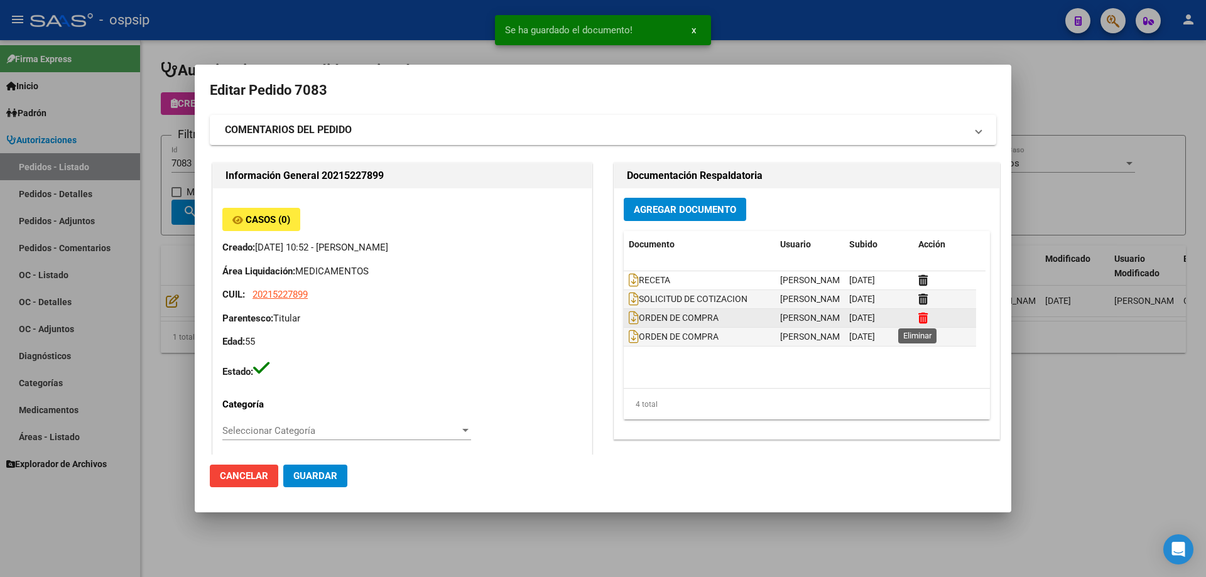
click at [918, 316] on icon at bounding box center [922, 318] width 9 height 12
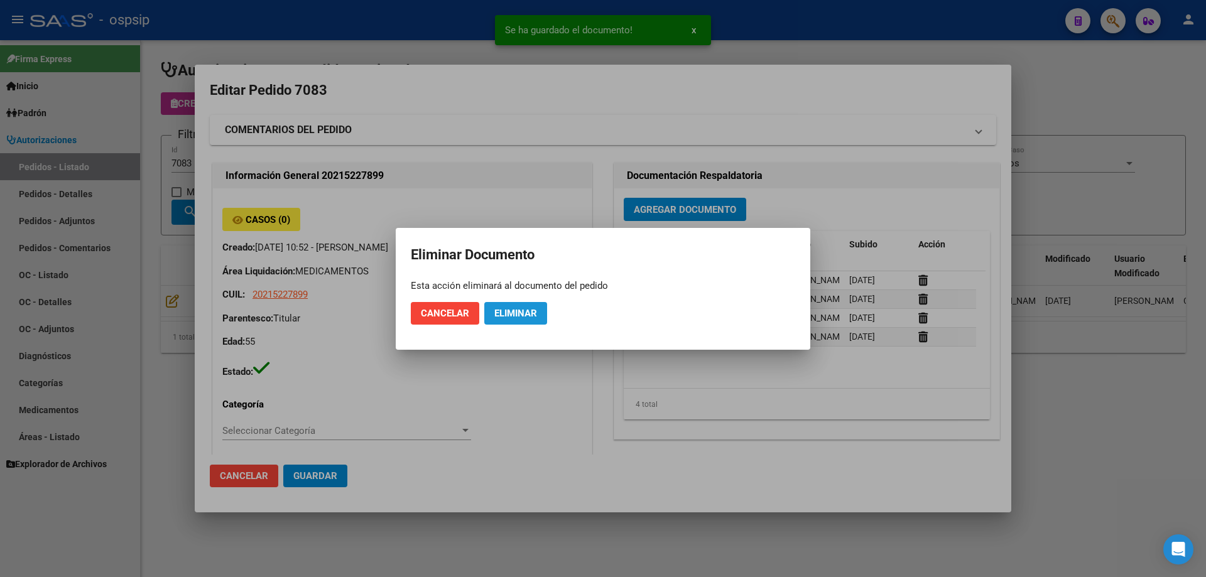
click at [538, 319] on button "Eliminar" at bounding box center [515, 313] width 63 height 23
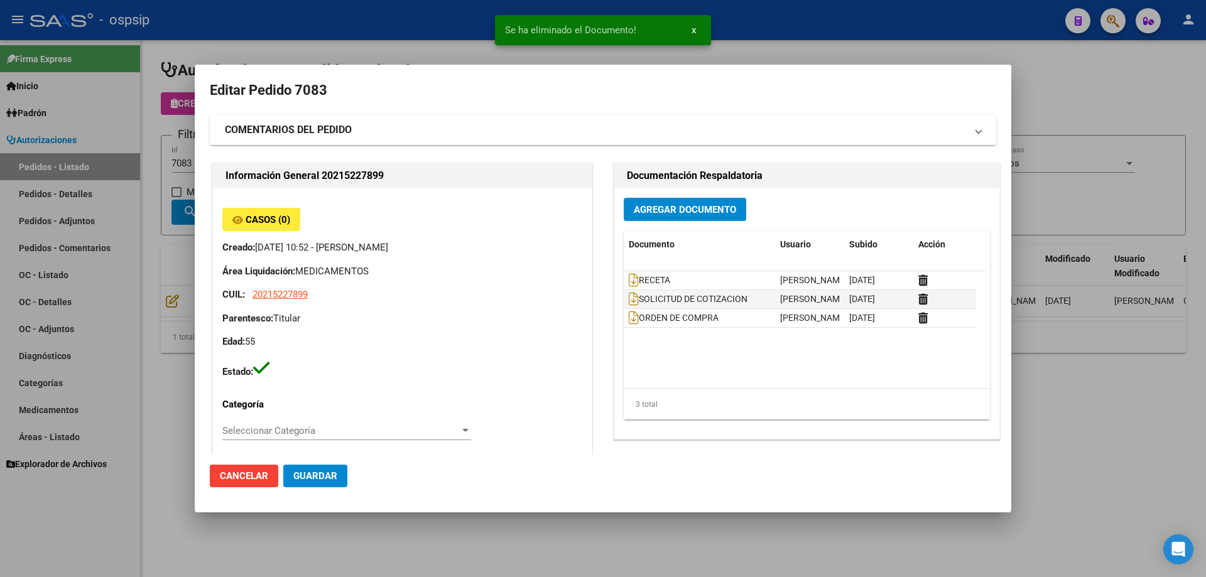
drag, startPoint x: 110, startPoint y: 65, endPoint x: 133, endPoint y: 116, distance: 56.5
click at [111, 65] on div at bounding box center [603, 288] width 1206 height 577
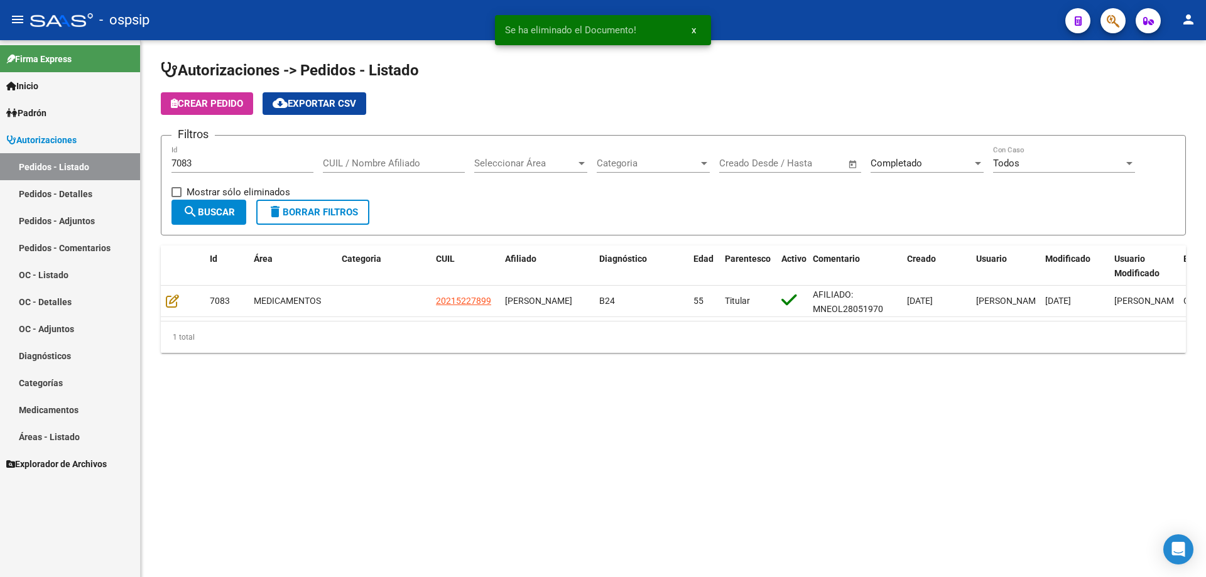
click at [205, 161] on input "7083" at bounding box center [242, 163] width 142 height 11
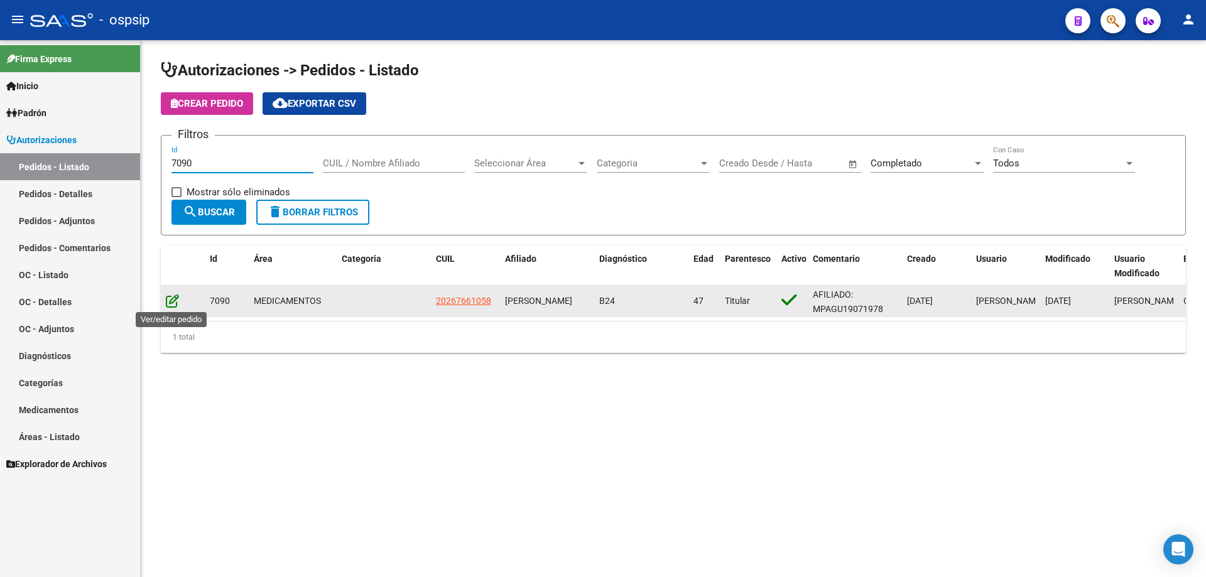
type input "7090"
click at [169, 305] on icon at bounding box center [172, 301] width 13 height 14
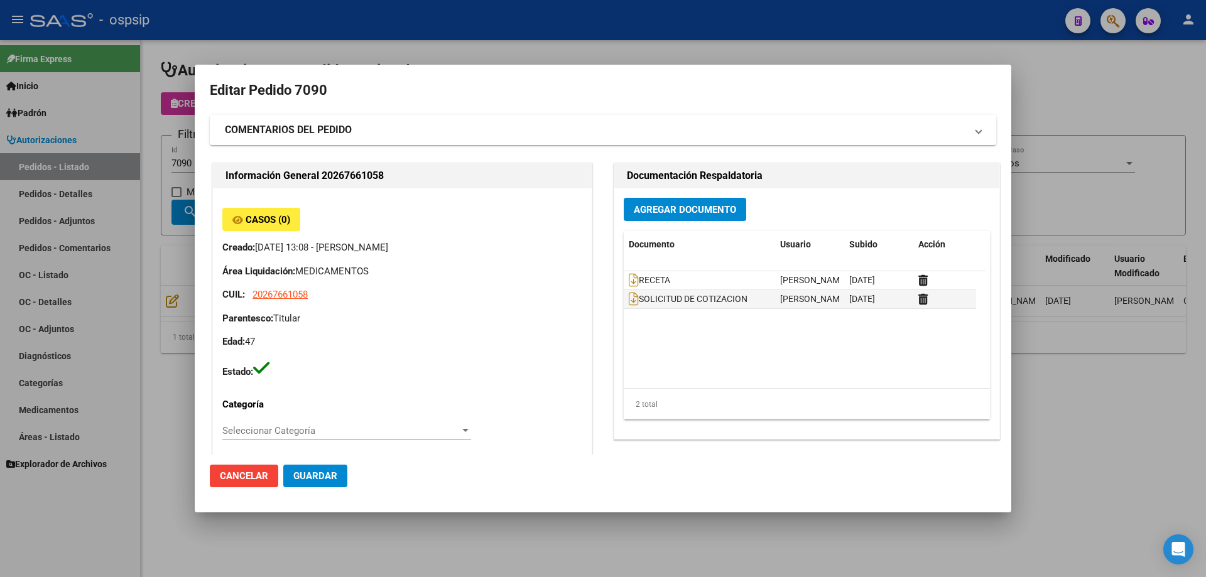
type input "[GEOGRAPHIC_DATA], [PERSON_NAME] SUR, [STREET_ADDRESS], Departamento: Q"
click at [708, 215] on span "Agregar Documento" at bounding box center [685, 209] width 102 height 11
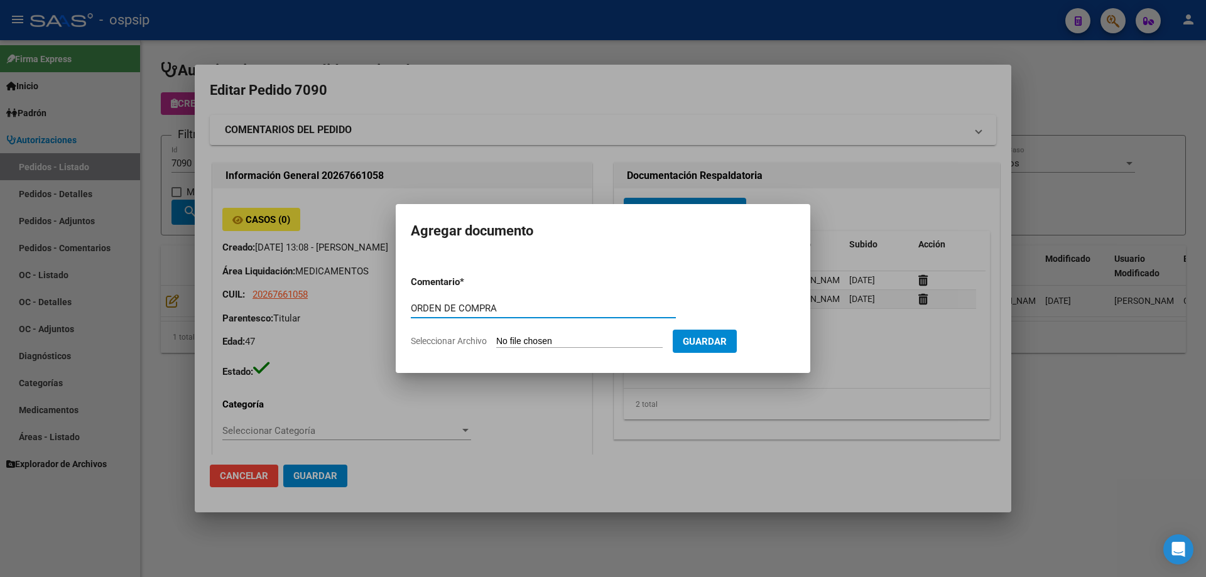
drag, startPoint x: 518, startPoint y: 310, endPoint x: 317, endPoint y: 326, distance: 202.2
click at [317, 326] on div "Editar Pedido 7090 COMENTARIOS DEL PEDIDO Escriba su comentario aquí. Enviar co…" at bounding box center [603, 288] width 1206 height 577
paste input "text"
type input "ORDEN DE COMPRA"
type input "C:\fakepath\OC 7090 NEO.pdf"
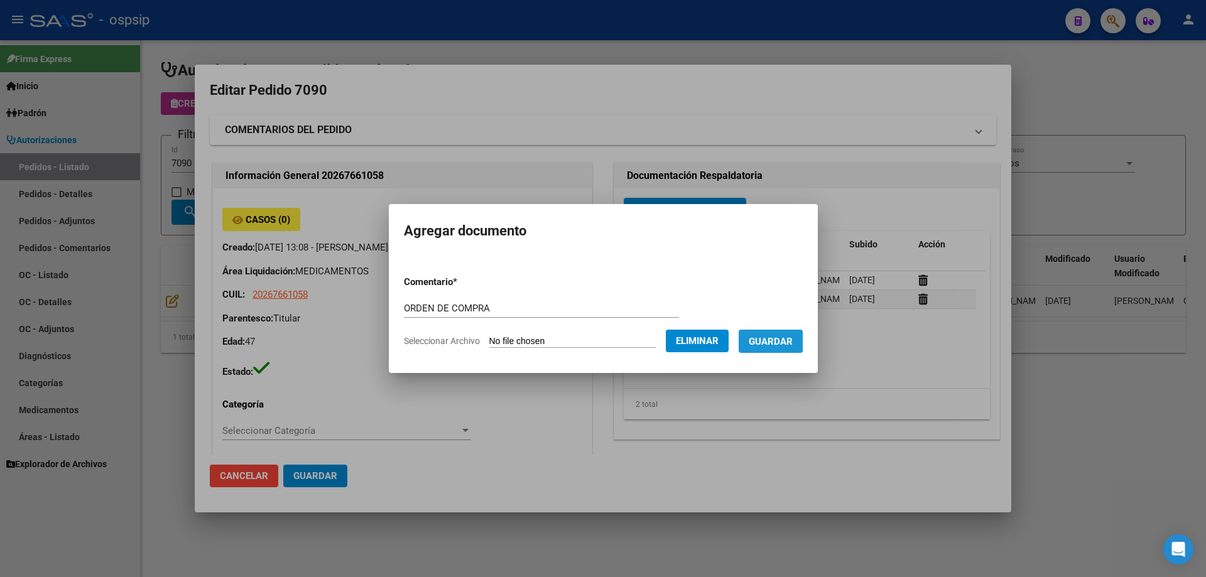
click at [768, 336] on span "Guardar" at bounding box center [771, 341] width 44 height 11
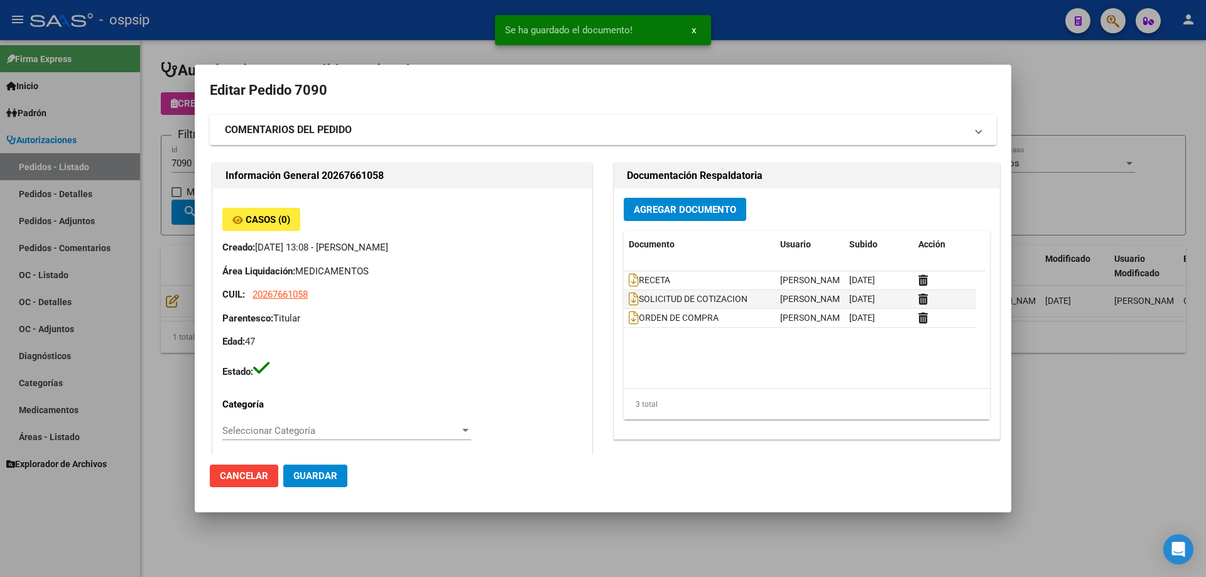
click at [122, 227] on div at bounding box center [603, 288] width 1206 height 577
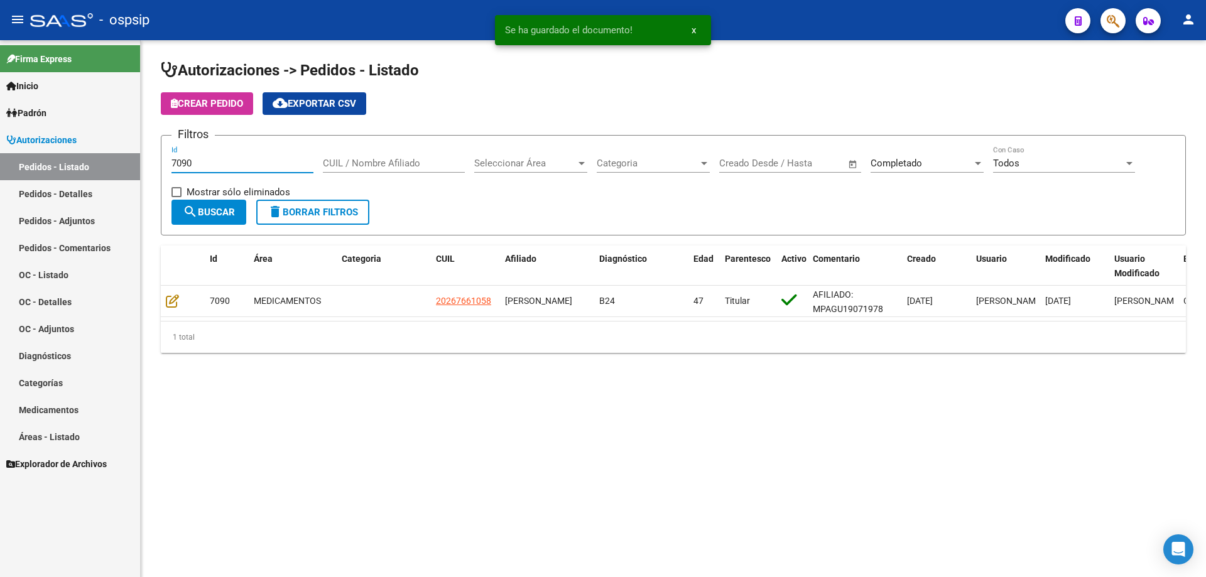
click at [188, 161] on input "7090" at bounding box center [242, 163] width 142 height 11
type input "7097"
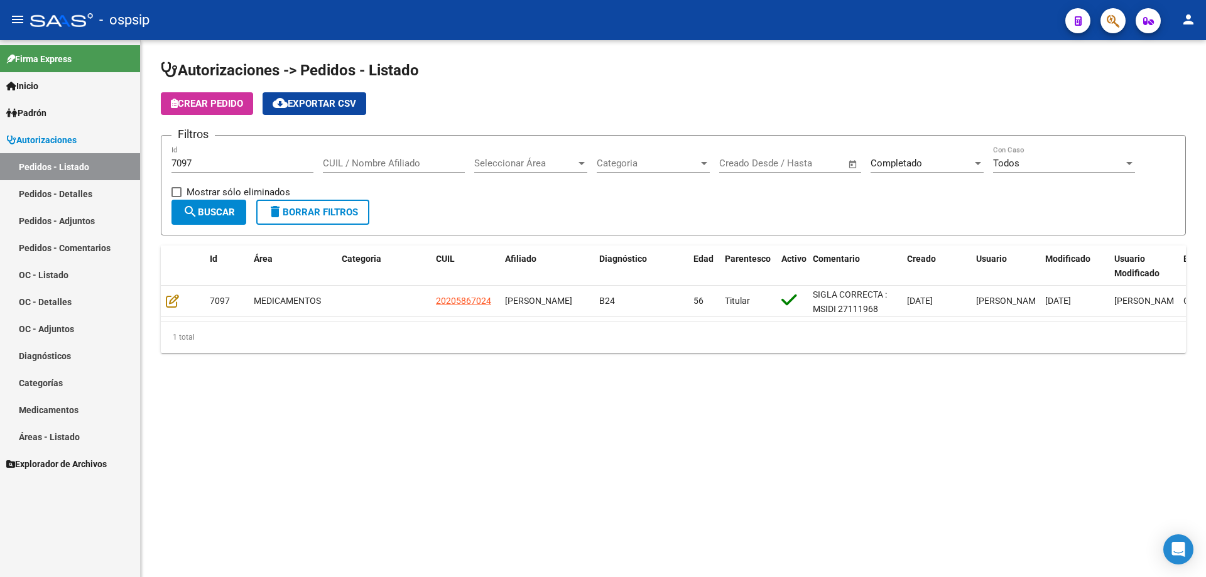
click at [158, 301] on div "Autorizaciones -> Pedidos - Listado Crear Pedido cloud_download Exportar CSV Fi…" at bounding box center [673, 216] width 1065 height 353
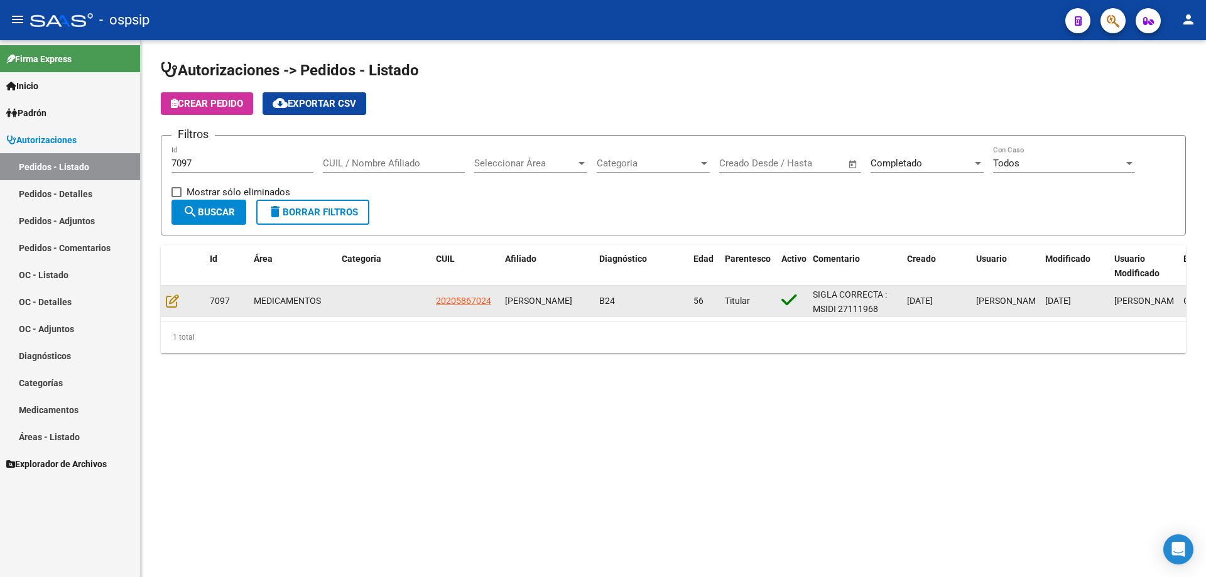
click at [164, 295] on datatable-body-cell at bounding box center [183, 301] width 44 height 31
click at [163, 296] on datatable-body-cell at bounding box center [183, 301] width 44 height 31
click at [168, 301] on icon at bounding box center [172, 301] width 13 height 14
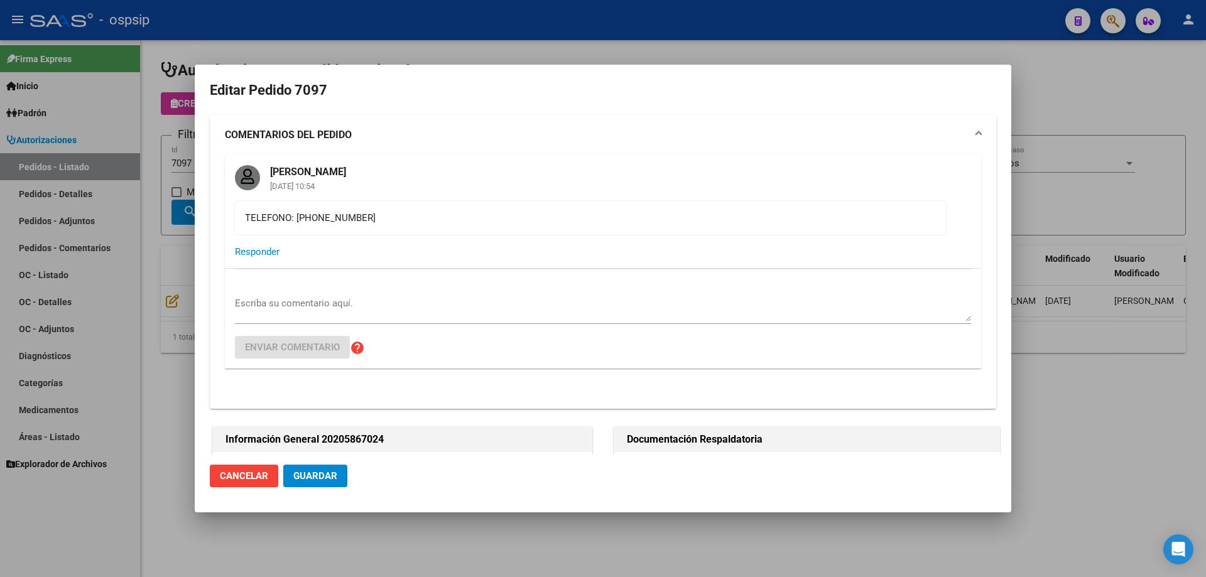
type input "[GEOGRAPHIC_DATA], [GEOGRAPHIC_DATA], [GEOGRAPHIC_DATA] 105"
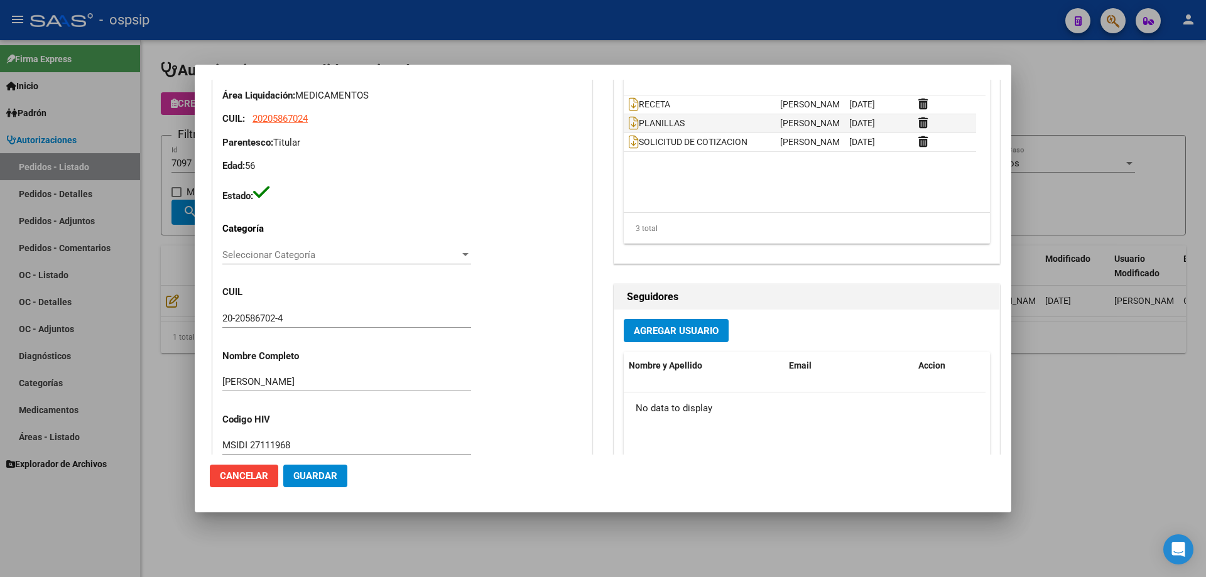
scroll to position [251, 0]
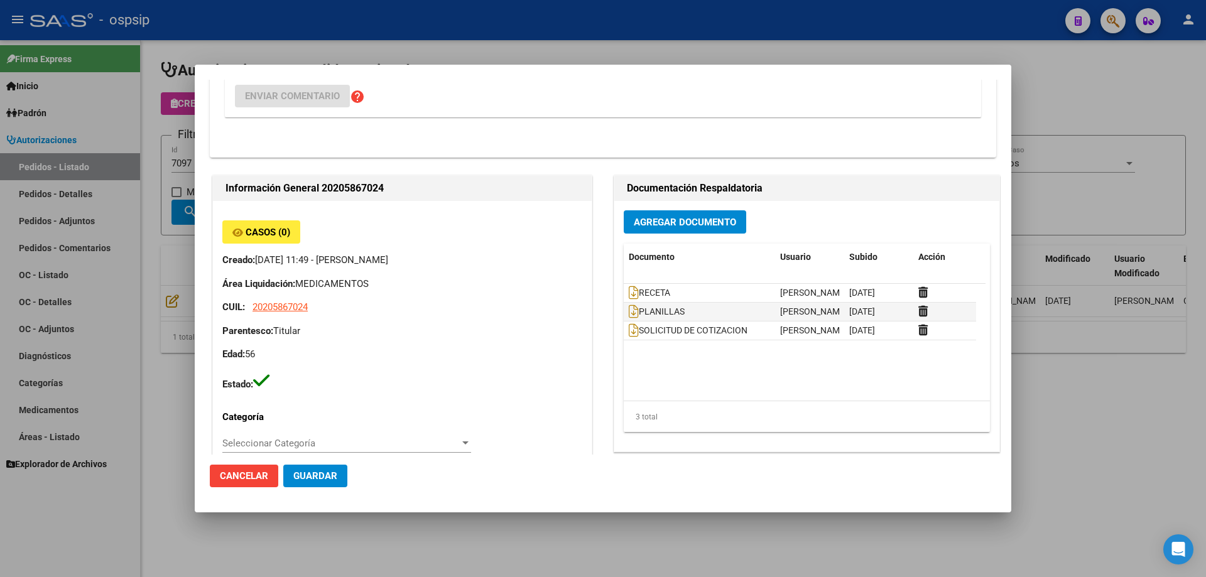
click at [675, 217] on span "Agregar Documento" at bounding box center [685, 222] width 102 height 11
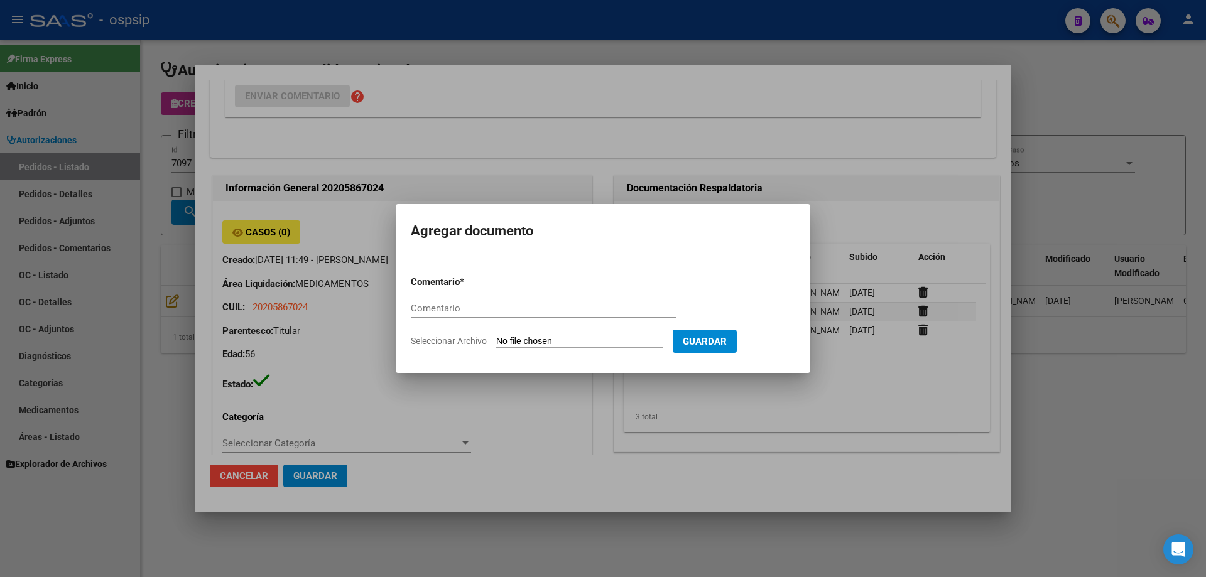
paste input "ORDEN DE COMPRA"
type input "ORDEN DE COMPRA"
click at [546, 327] on div "ORDEN DE COMPRA Comentario" at bounding box center [543, 314] width 265 height 31
type input "C:\fakepath\OC NEO 7097.pdf"
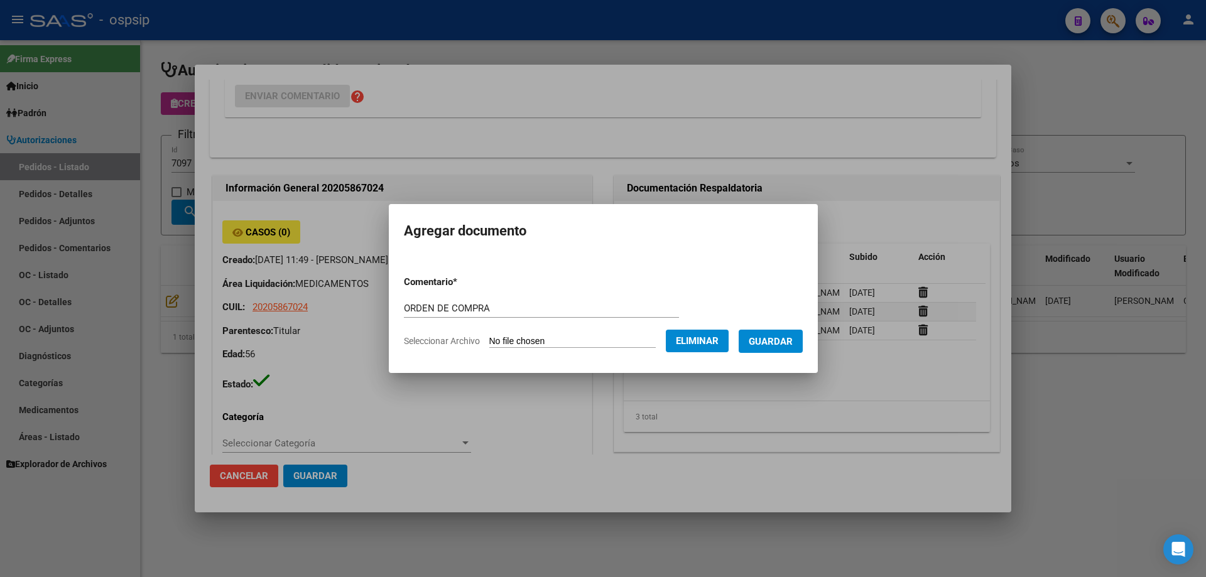
click at [793, 345] on span "Guardar" at bounding box center [771, 341] width 44 height 11
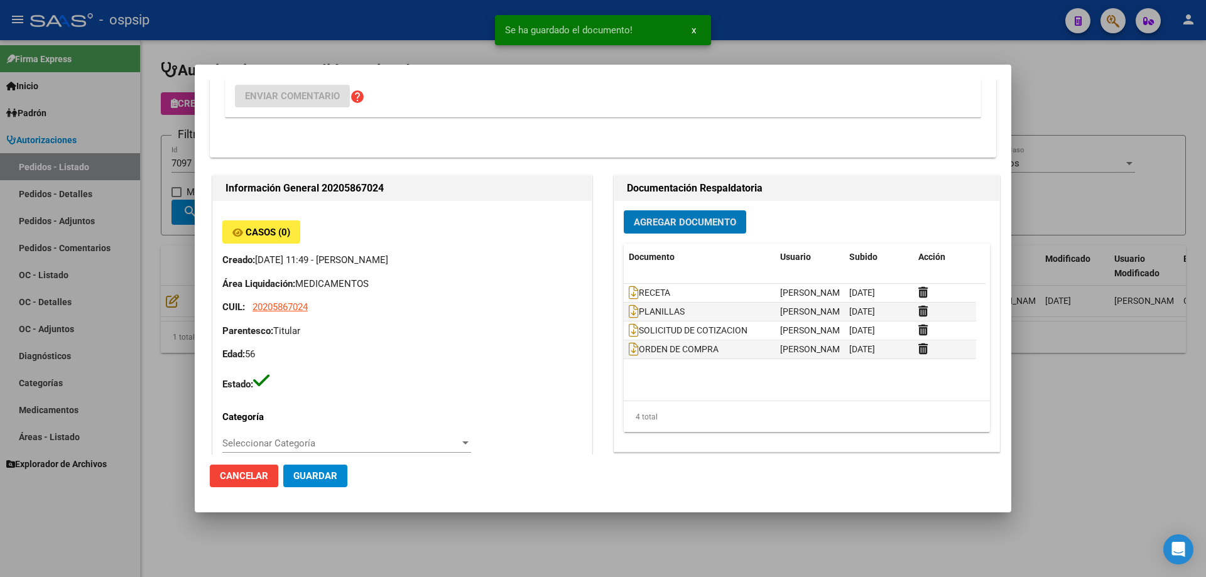
click at [183, 165] on div at bounding box center [603, 288] width 1206 height 577
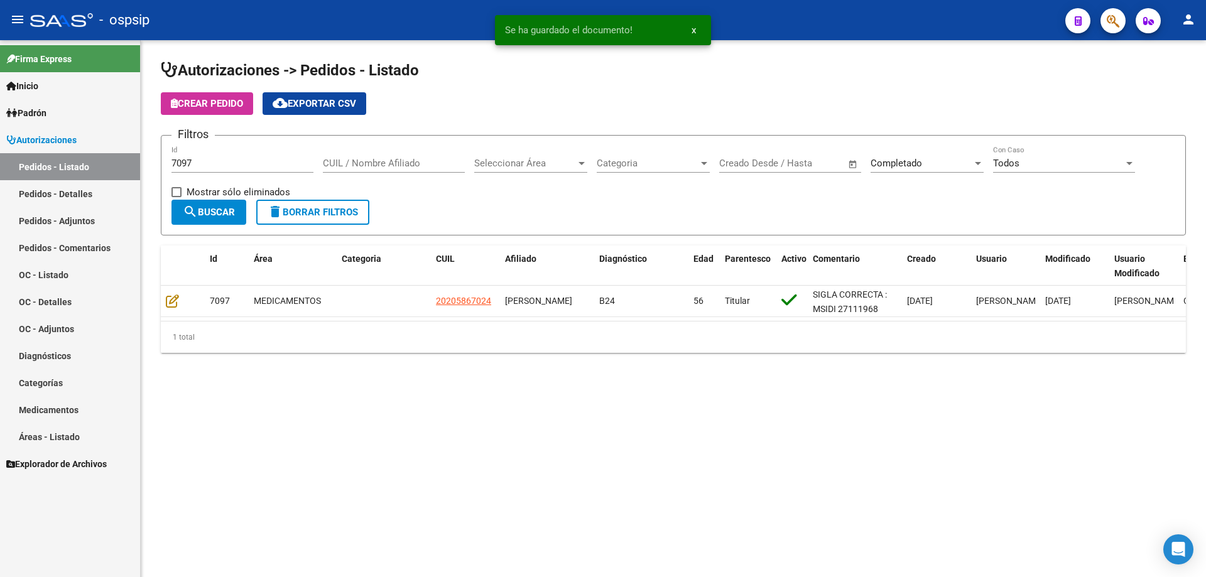
click at [202, 165] on input "7097" at bounding box center [242, 163] width 142 height 11
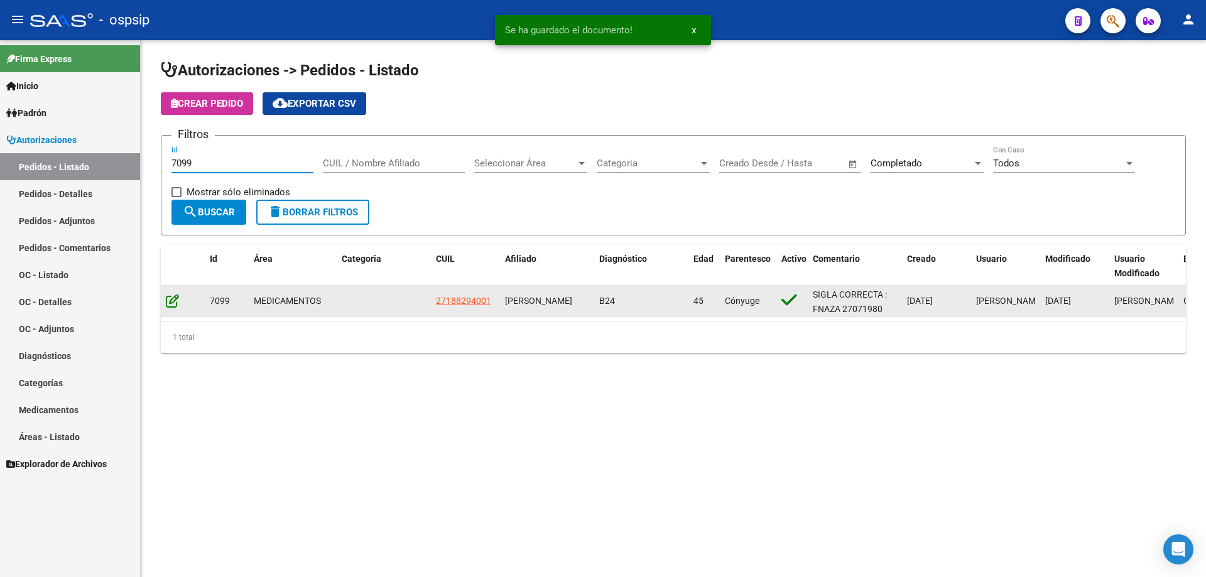
type input "7099"
click at [173, 300] on icon at bounding box center [172, 301] width 13 height 14
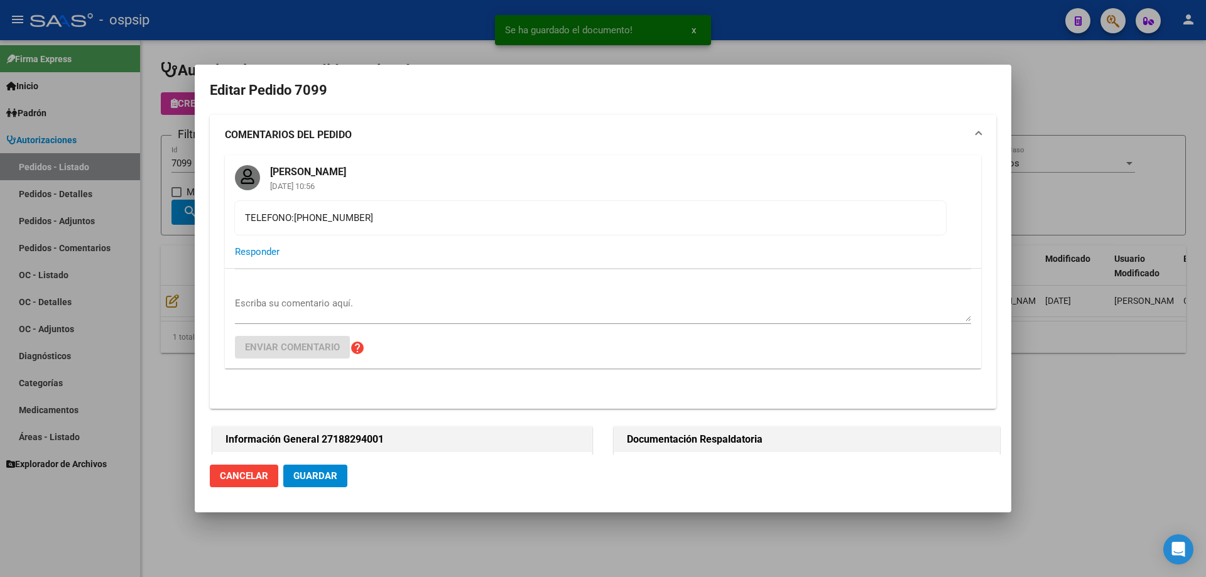
type input "Capital Federal, CABA, [PERSON_NAME] D 5739"
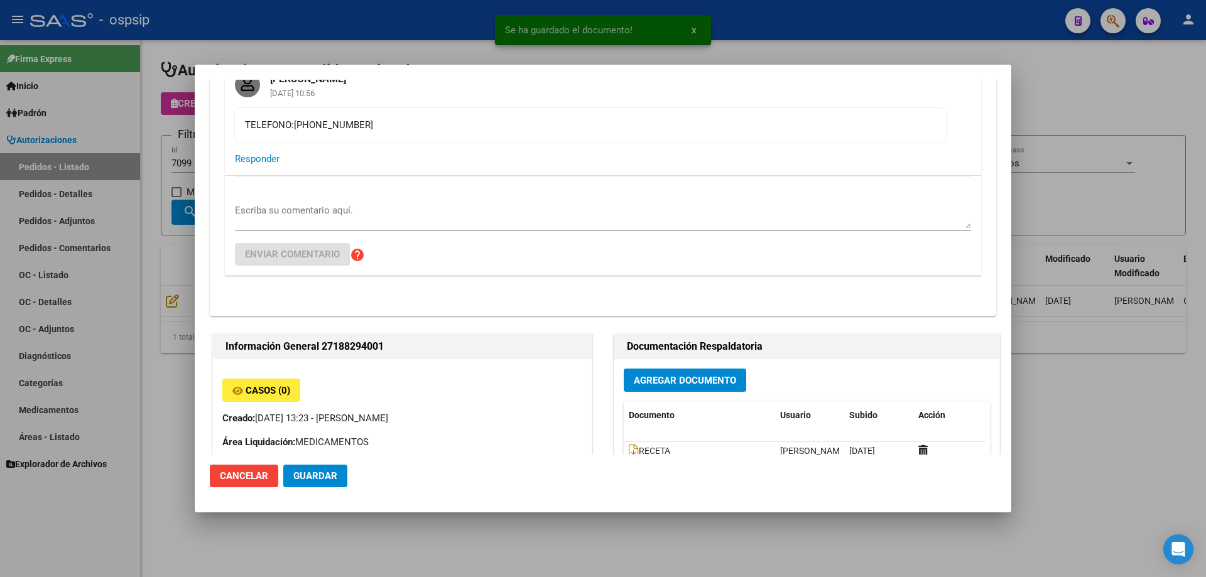
scroll to position [188, 0]
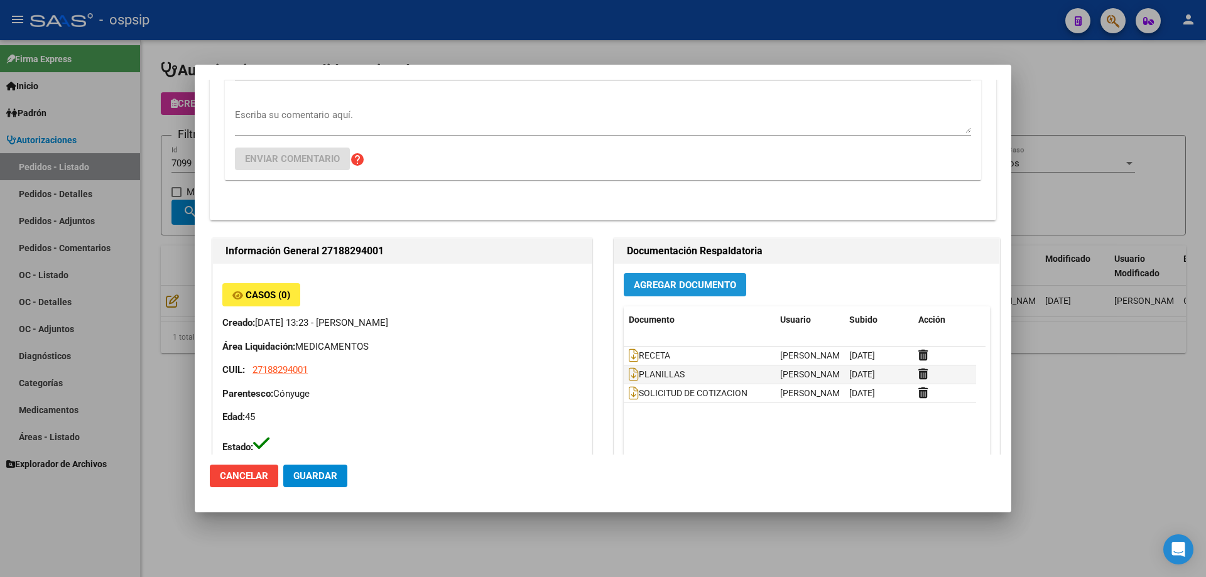
click at [686, 285] on span "Agregar Documento" at bounding box center [685, 284] width 102 height 11
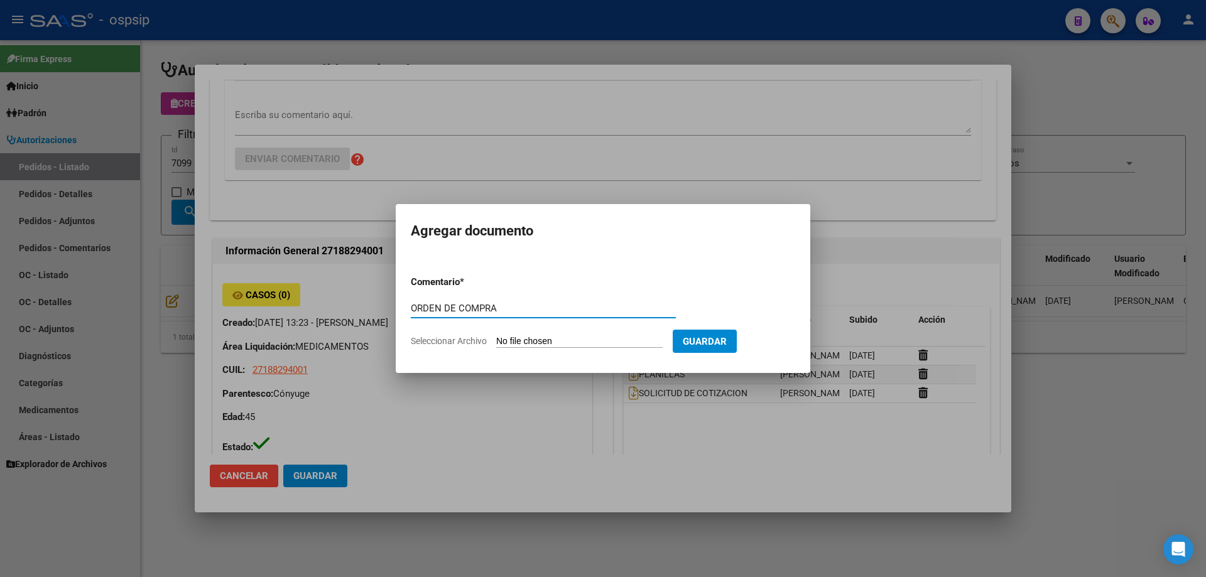
type input "ORDEN DE COMPRA"
click at [516, 339] on input "Seleccionar Archivo" at bounding box center [579, 342] width 166 height 12
type input "C:\fakepath\OC NEO 7099.pdf"
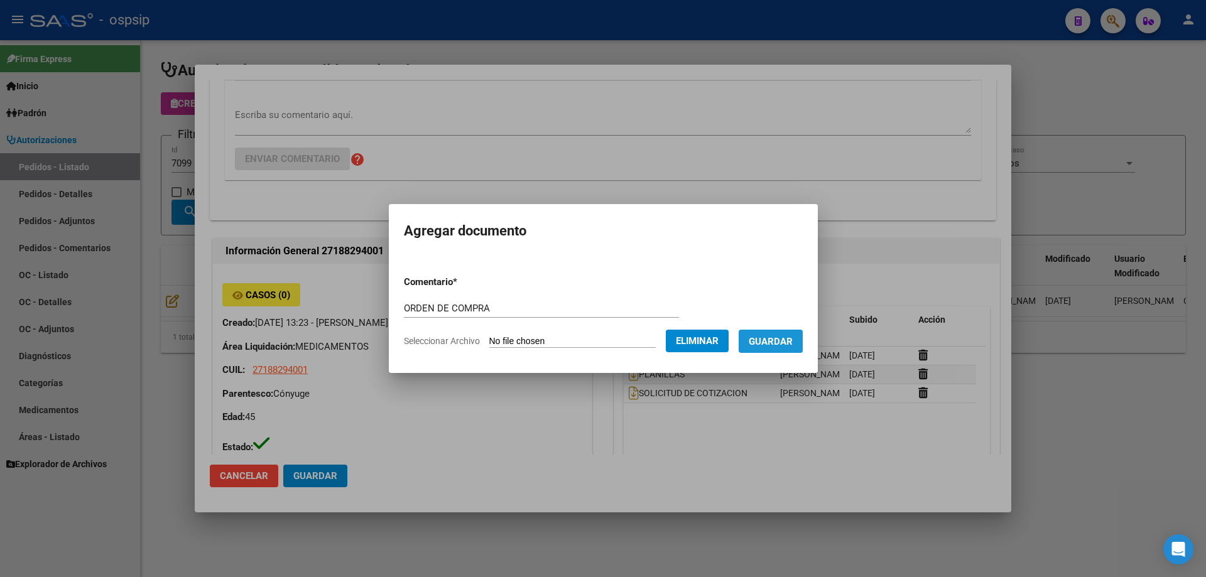
click at [787, 333] on button "Guardar" at bounding box center [771, 341] width 64 height 23
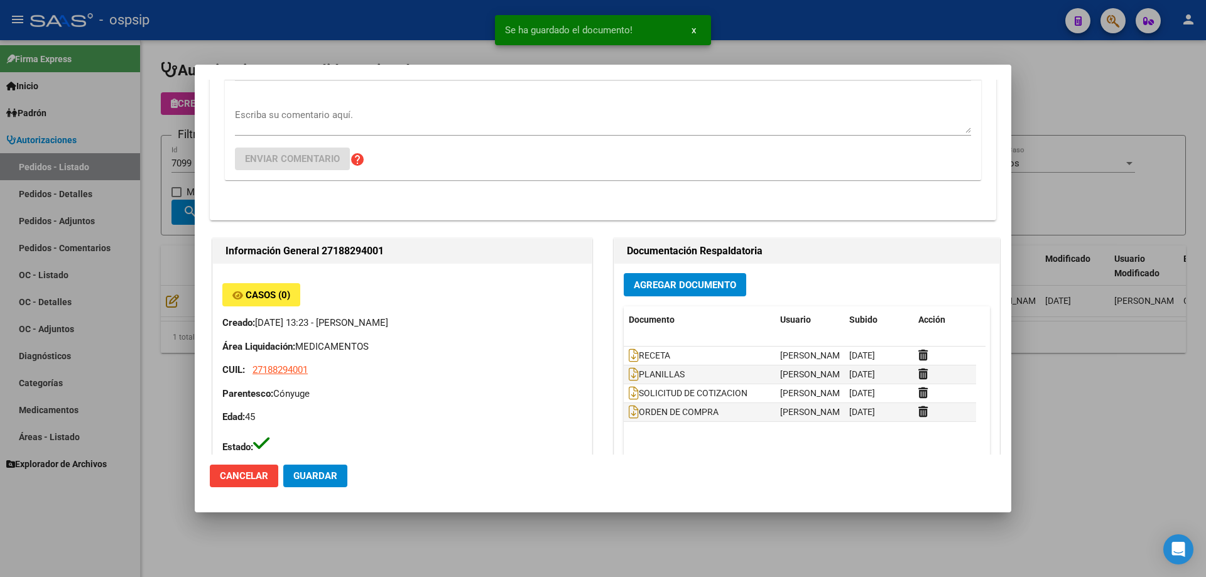
click at [156, 245] on div at bounding box center [603, 288] width 1206 height 577
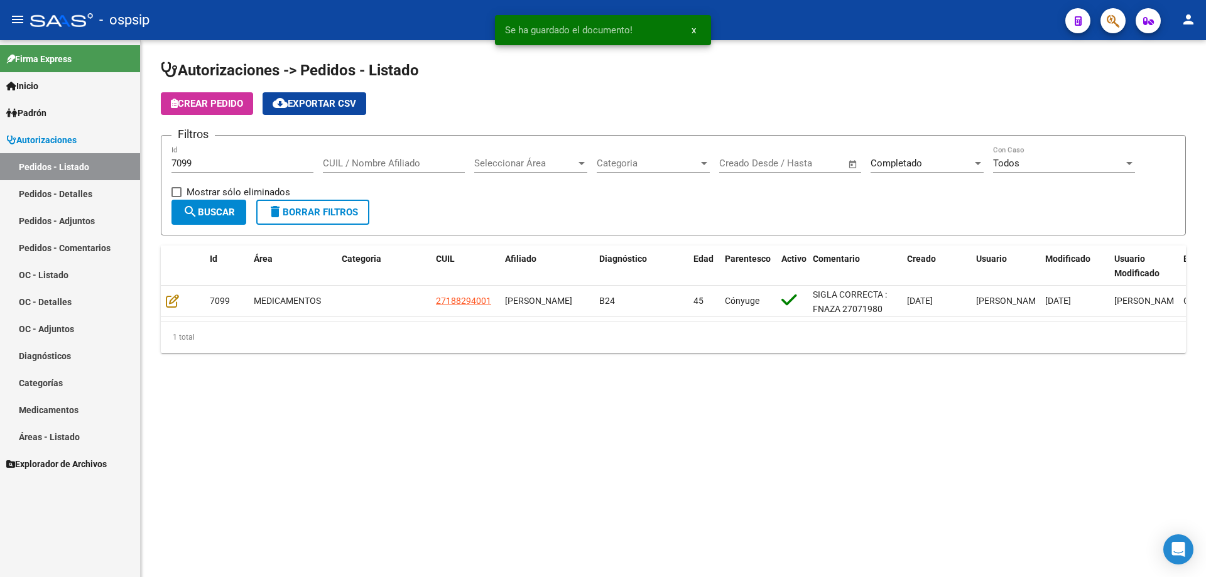
click at [228, 165] on input "7099" at bounding box center [242, 163] width 142 height 11
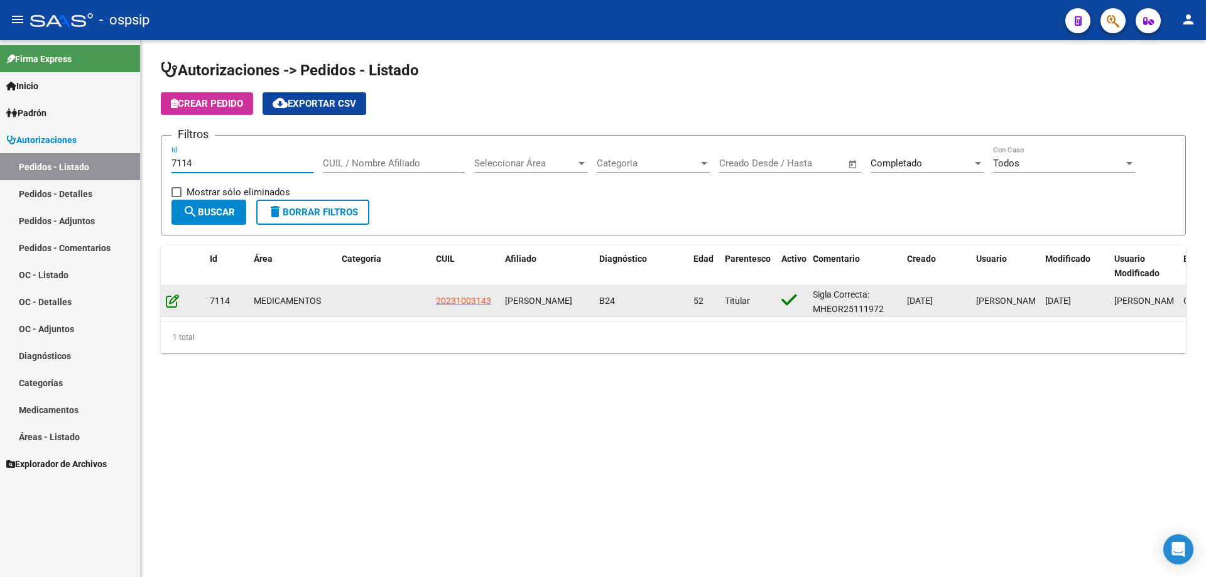
type input "7114"
click at [175, 306] on icon at bounding box center [172, 301] width 13 height 14
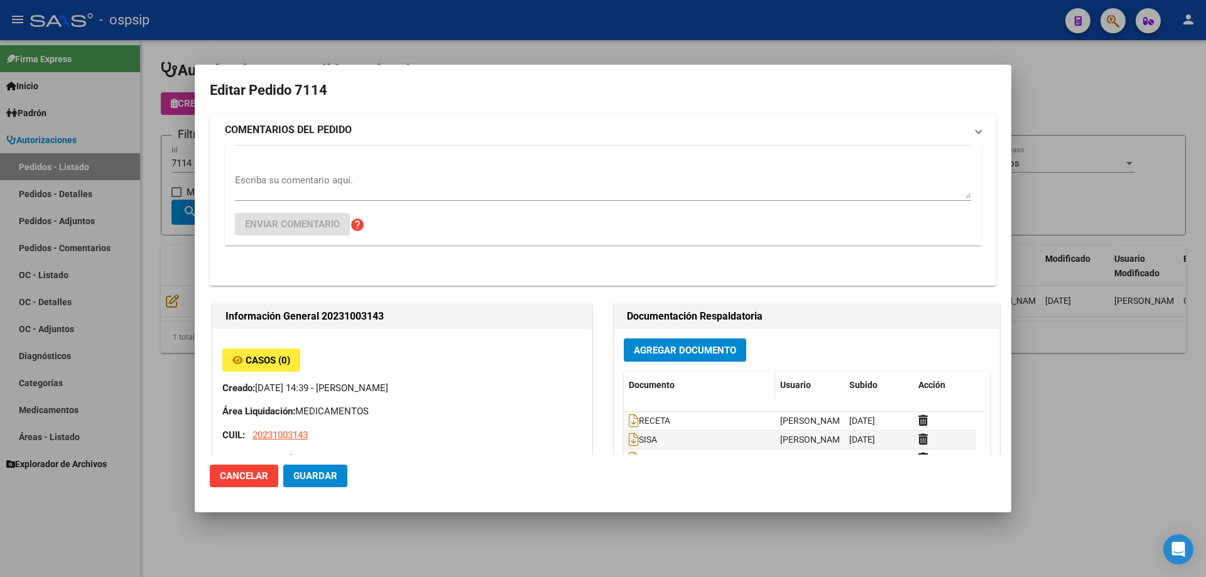
type input "[GEOGRAPHIC_DATA], [GEOGRAPHIC_DATA], [GEOGRAPHIC_DATA] 2103"
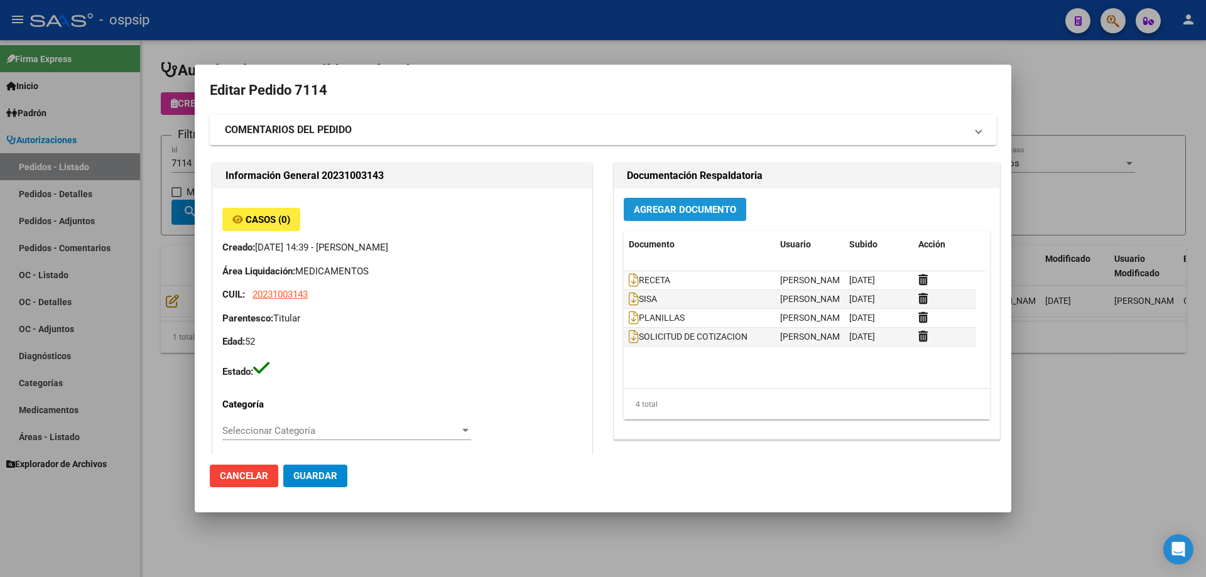
click at [699, 214] on span "Agregar Documento" at bounding box center [685, 209] width 102 height 11
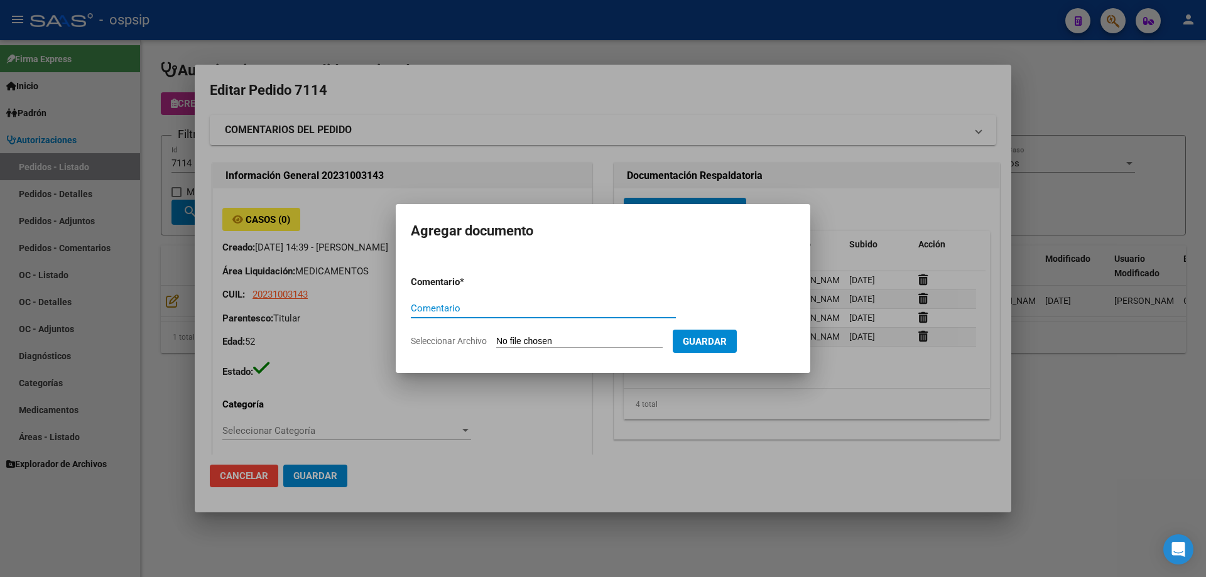
paste input "ORDEN DE COMPRA"
type input "ORDEN DE COMPRA"
type input "C:\fakepath\OC NEO 7114.pdf"
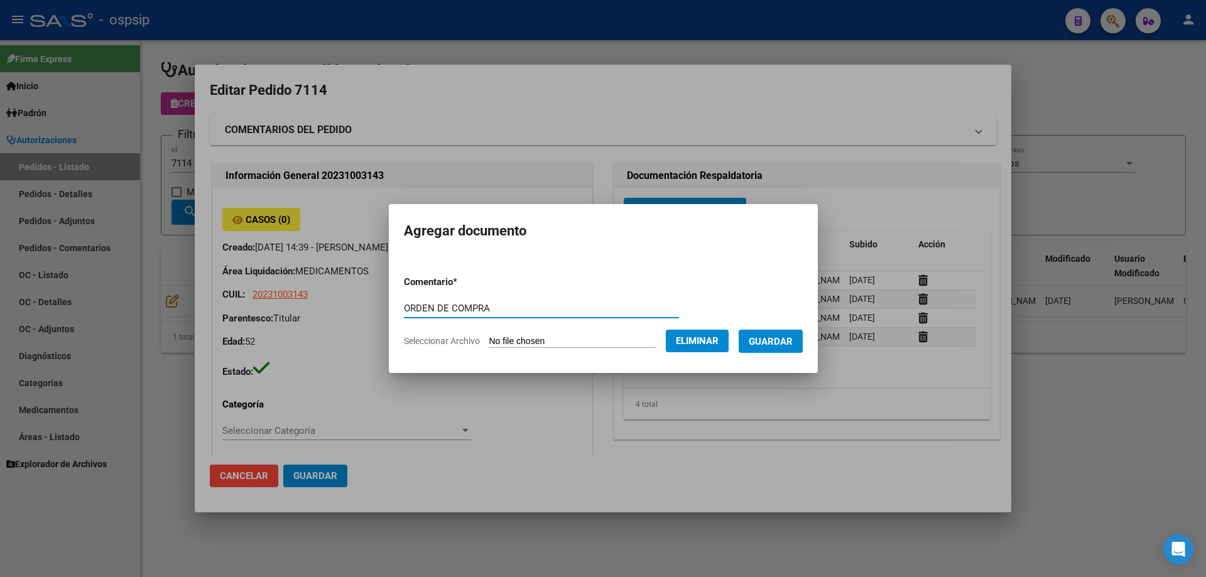
click at [781, 333] on button "Guardar" at bounding box center [771, 341] width 64 height 23
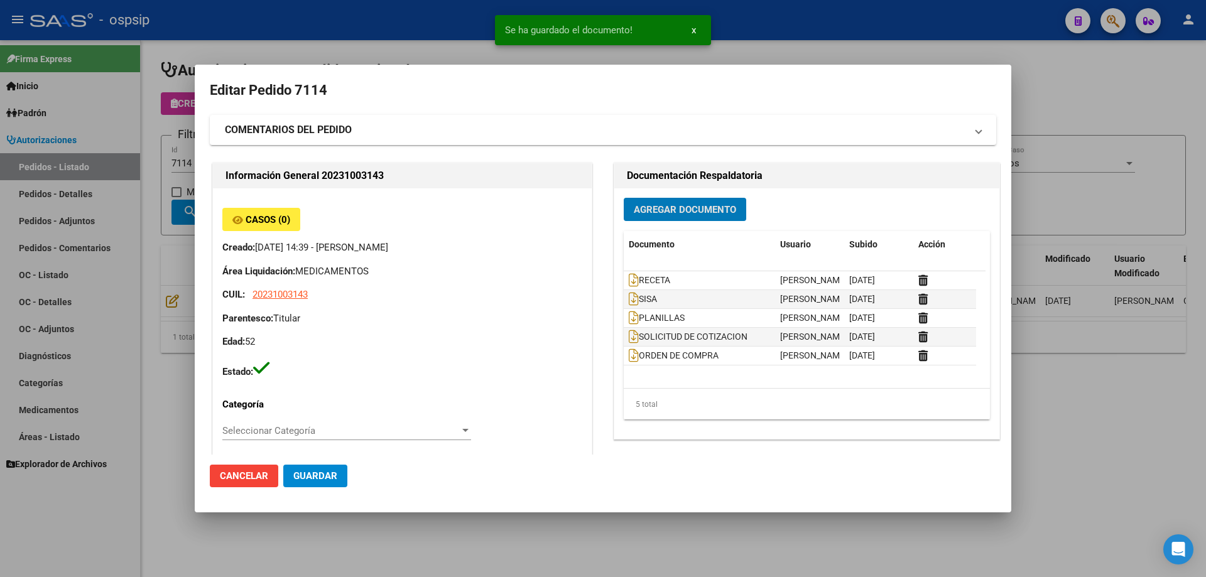
drag, startPoint x: 173, startPoint y: 171, endPoint x: 198, endPoint y: 165, distance: 25.9
click at [175, 171] on div at bounding box center [603, 288] width 1206 height 577
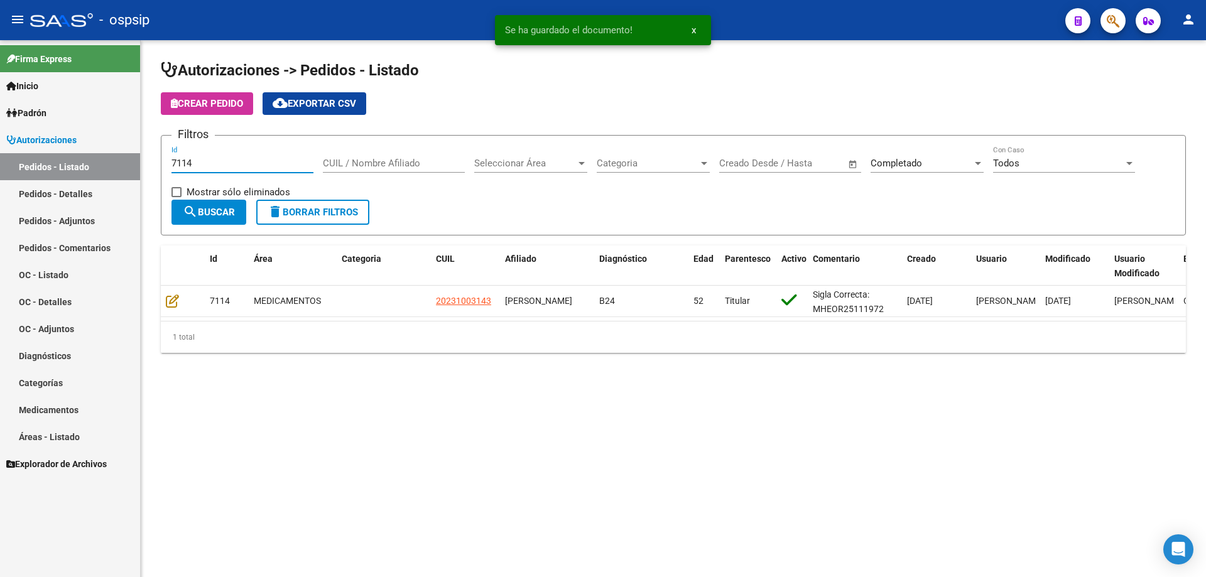
drag, startPoint x: 203, startPoint y: 165, endPoint x: 119, endPoint y: 173, distance: 84.6
click at [119, 173] on mat-sidenav-container "Firma Express Inicio Calendario SSS Instructivos Contacto OS Padrón Afiliados E…" at bounding box center [603, 308] width 1206 height 537
type input "1"
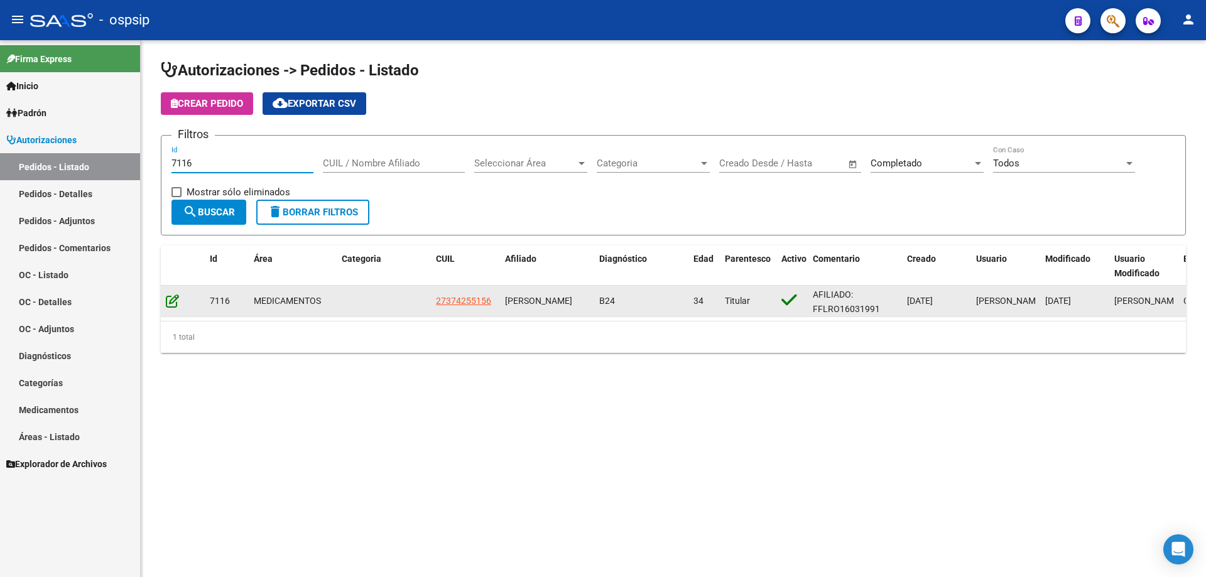
type input "7116"
click at [173, 301] on icon at bounding box center [172, 301] width 13 height 14
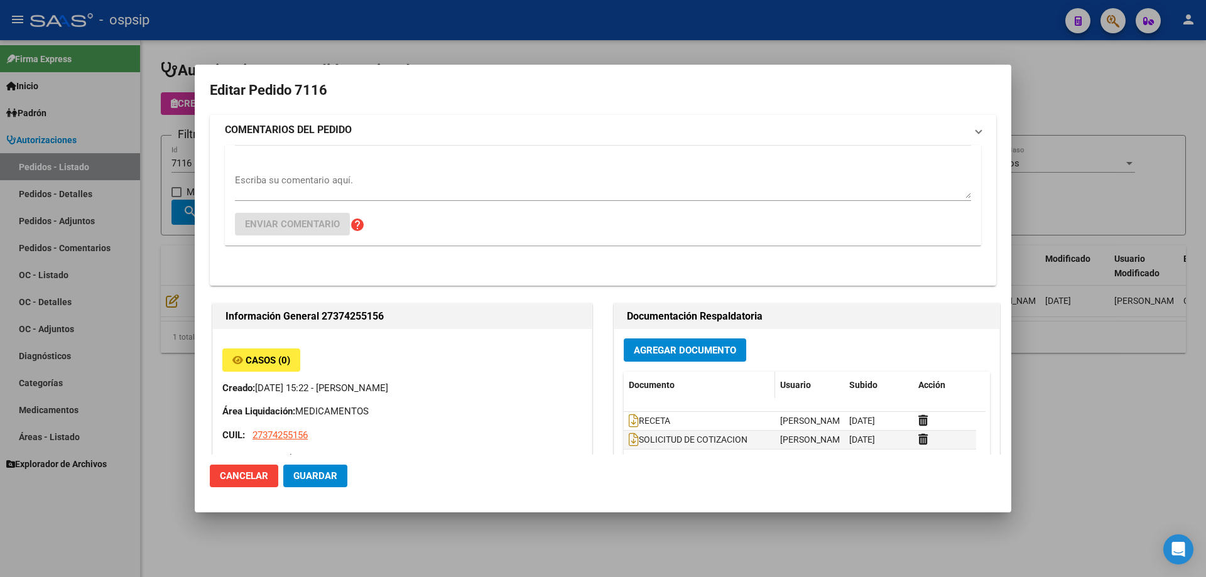
type input "[GEOGRAPHIC_DATA], [GEOGRAPHIC_DATA][PERSON_NAME], [GEOGRAPHIC_DATA] 5043"
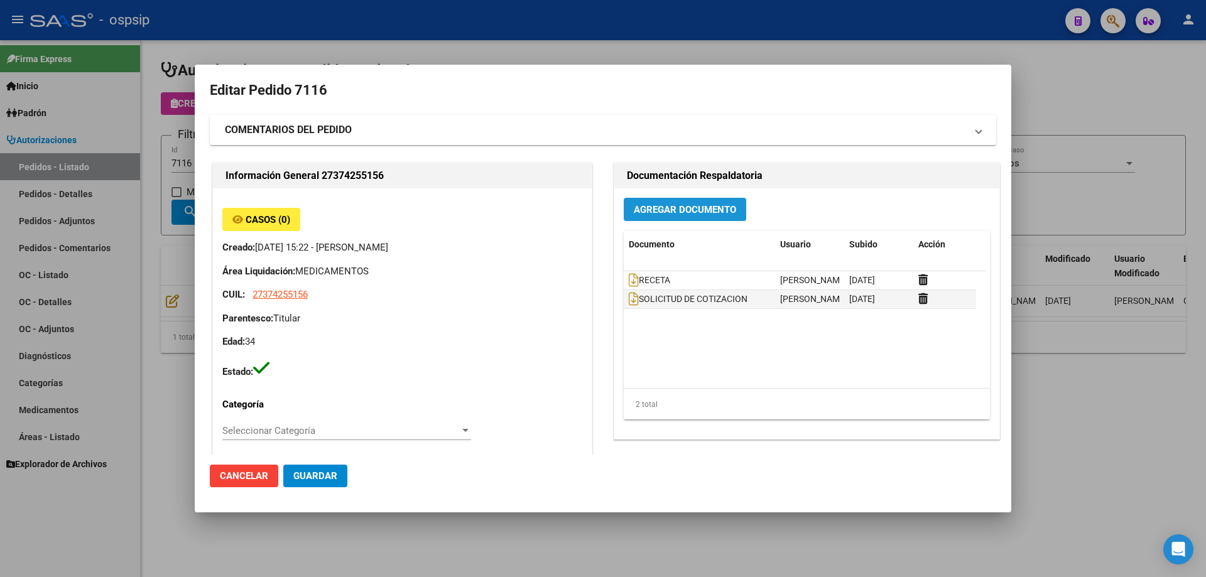
click at [681, 210] on span "Agregar Documento" at bounding box center [685, 209] width 102 height 11
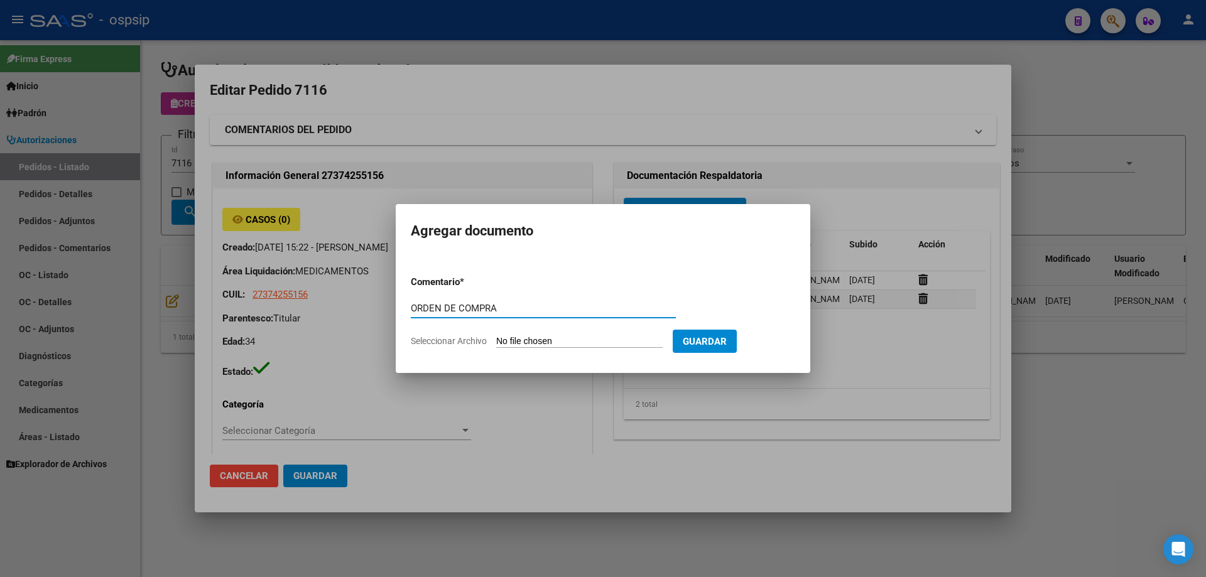
type input "ORDEN DE COMPRA"
click at [555, 330] on form "Comentario * ORDEN DE COMPRA Comentario Seleccionar Archivo Guardar" at bounding box center [603, 312] width 384 height 92
click at [560, 338] on input "Seleccionar Archivo" at bounding box center [579, 342] width 166 height 12
type input "C:\fakepath\OC NEO 7116.pdf"
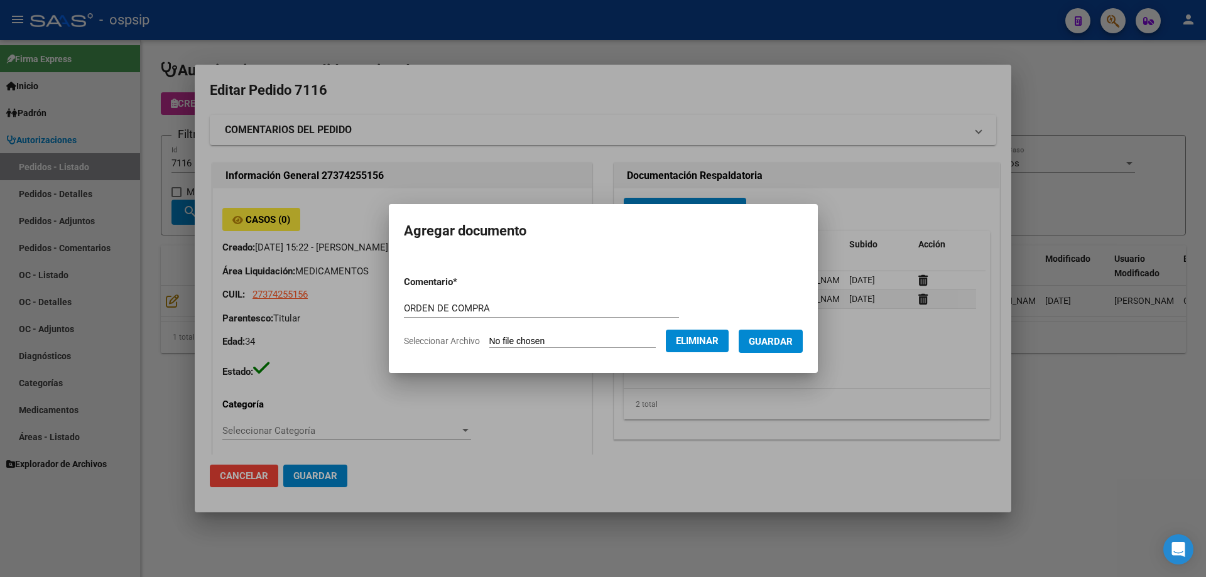
click at [773, 337] on span "Guardar" at bounding box center [771, 341] width 44 height 11
click at [155, 149] on div at bounding box center [603, 288] width 1206 height 577
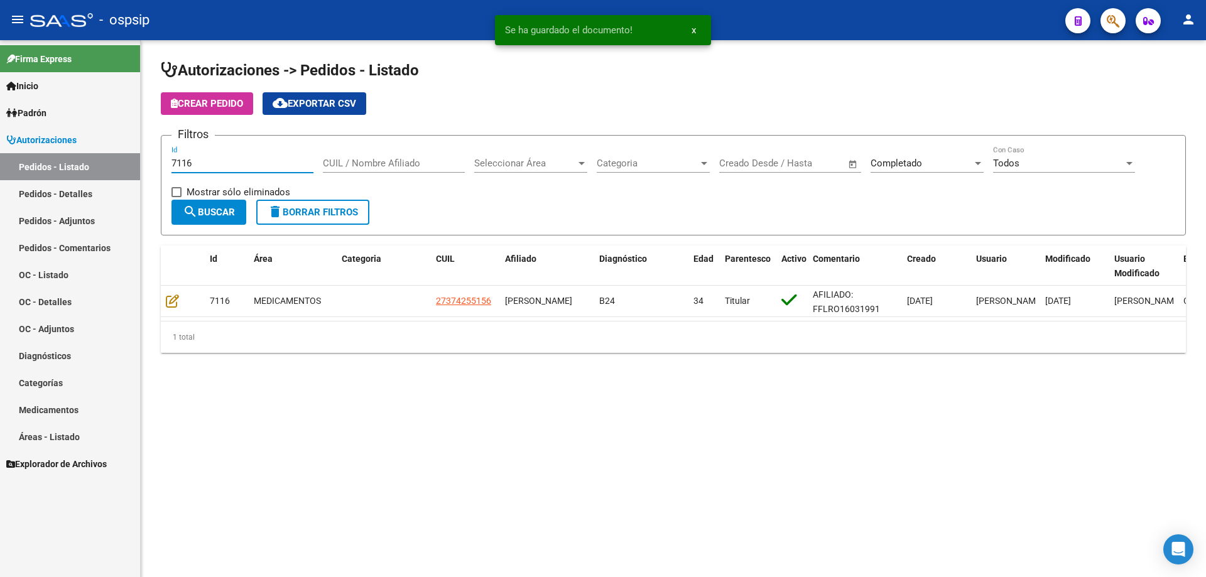
drag, startPoint x: 205, startPoint y: 160, endPoint x: 183, endPoint y: 158, distance: 22.0
click at [183, 158] on input "7116" at bounding box center [242, 163] width 142 height 11
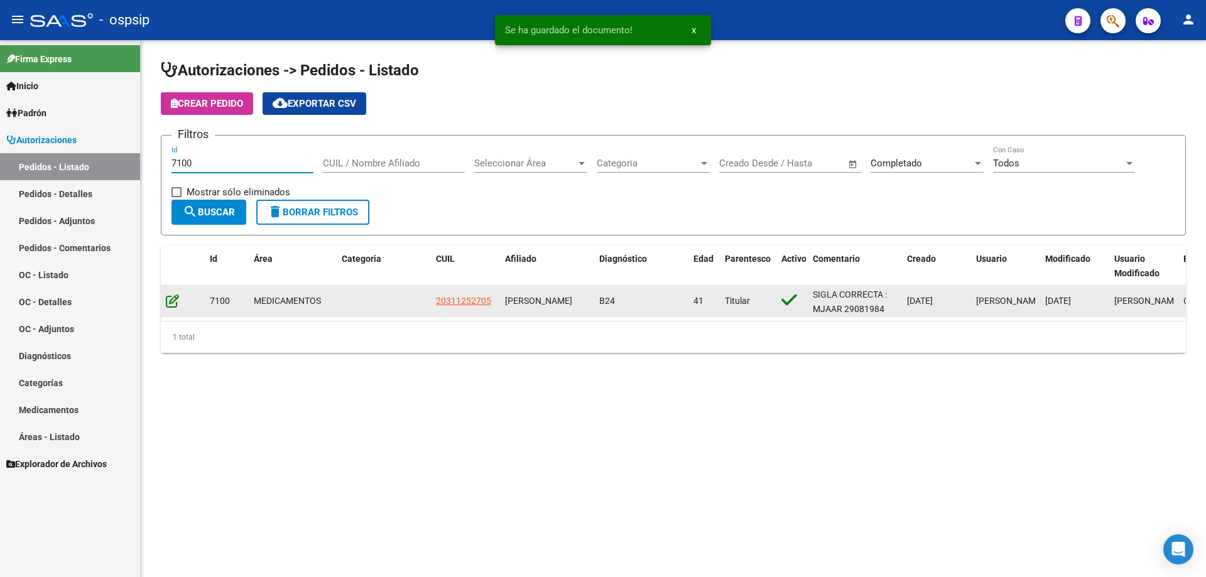
type input "7100"
click at [166, 297] on icon at bounding box center [172, 301] width 13 height 14
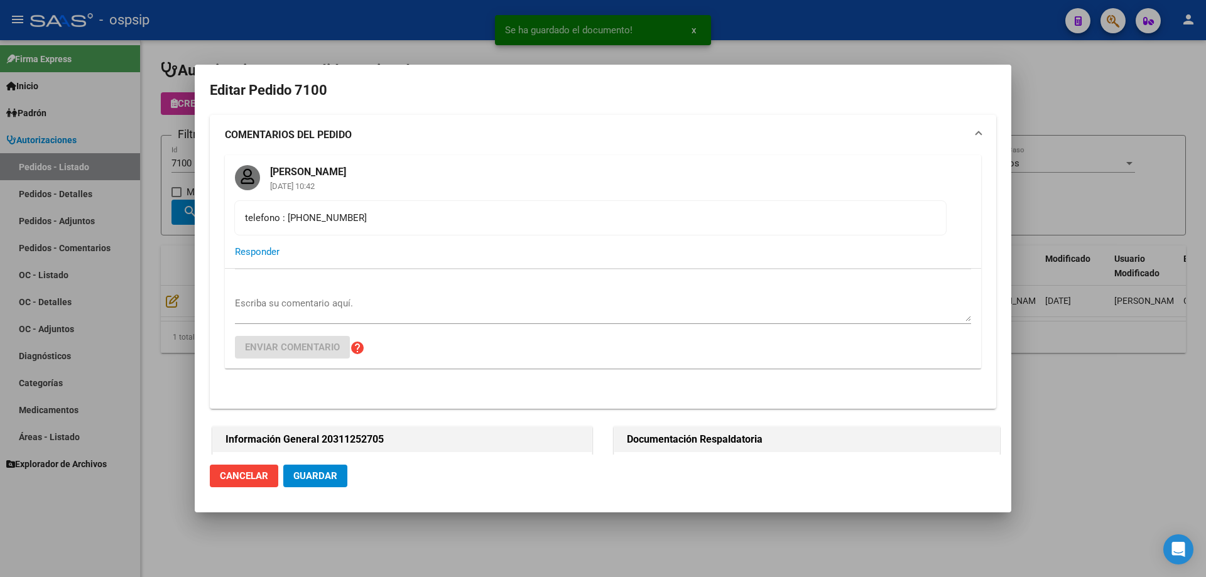
type input "Neuquen, CENTENARIO, [PERSON_NAME] LOTE 499"
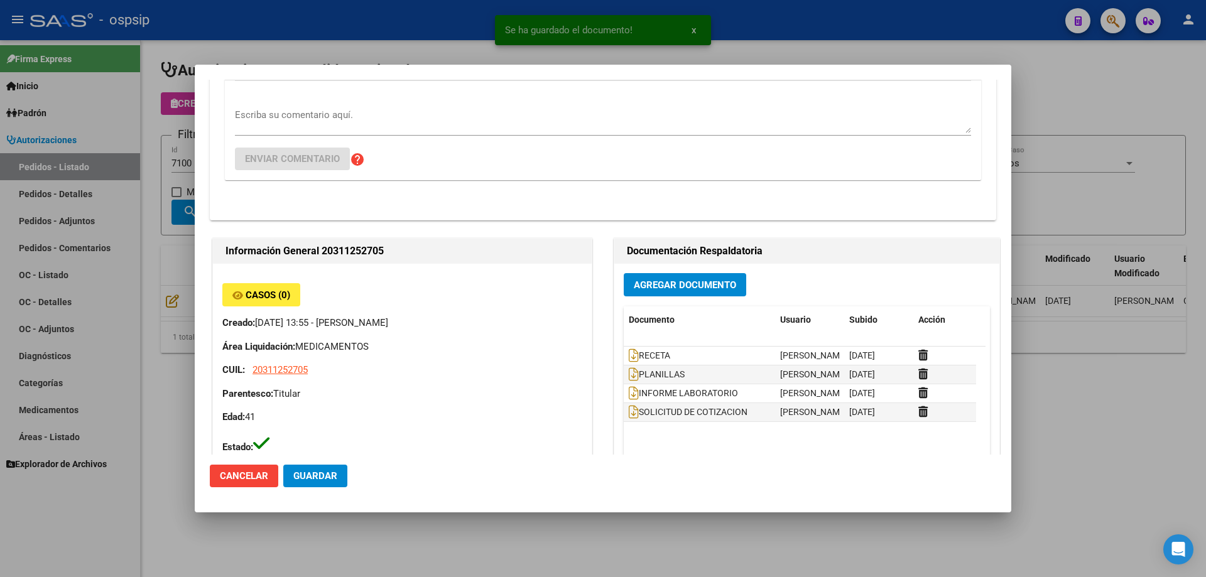
click at [693, 293] on button "Agregar Documento" at bounding box center [685, 284] width 122 height 23
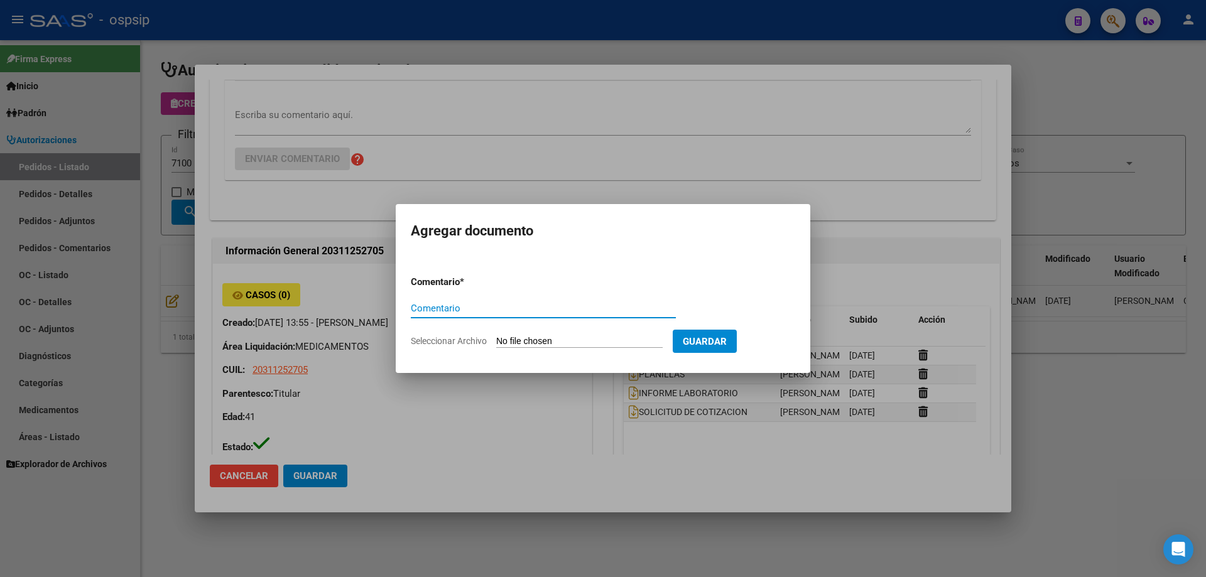
paste input "ORDEN DE COMPRA"
type input "ORDEN DE COMPRA"
click at [482, 333] on form "Comentario * ORDEN DE COMPRA Comentario Seleccionar Archivo Guardar" at bounding box center [603, 312] width 384 height 92
click at [510, 336] on input "Seleccionar Archivo" at bounding box center [579, 342] width 166 height 12
type input "C:\fakepath\OC SCIENZA 7100.pdf"
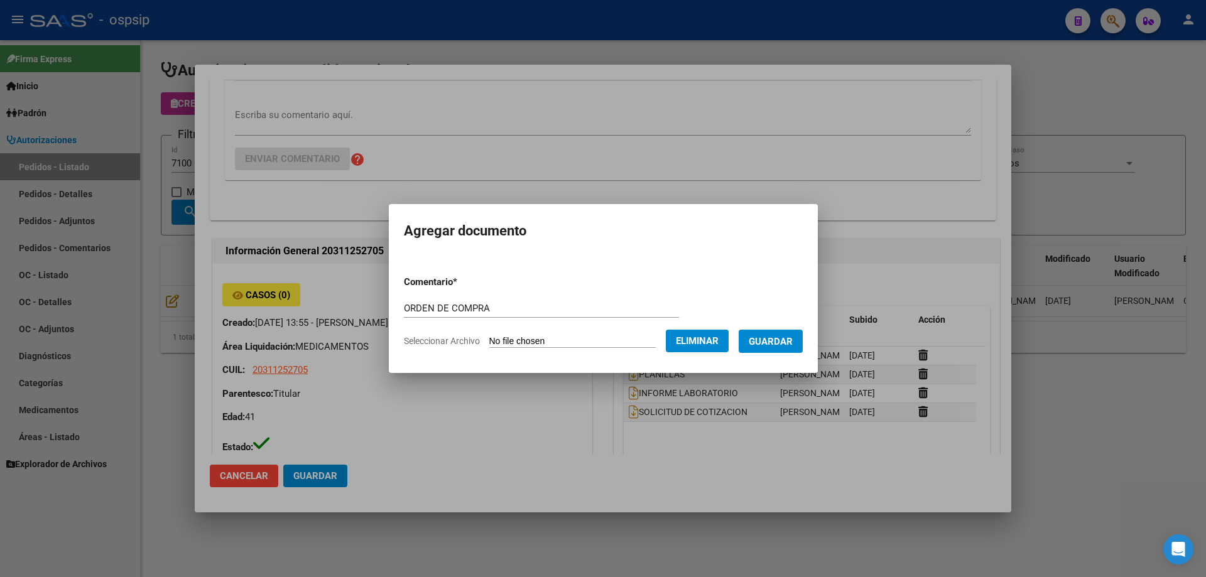
click at [755, 337] on button "Guardar" at bounding box center [771, 341] width 64 height 23
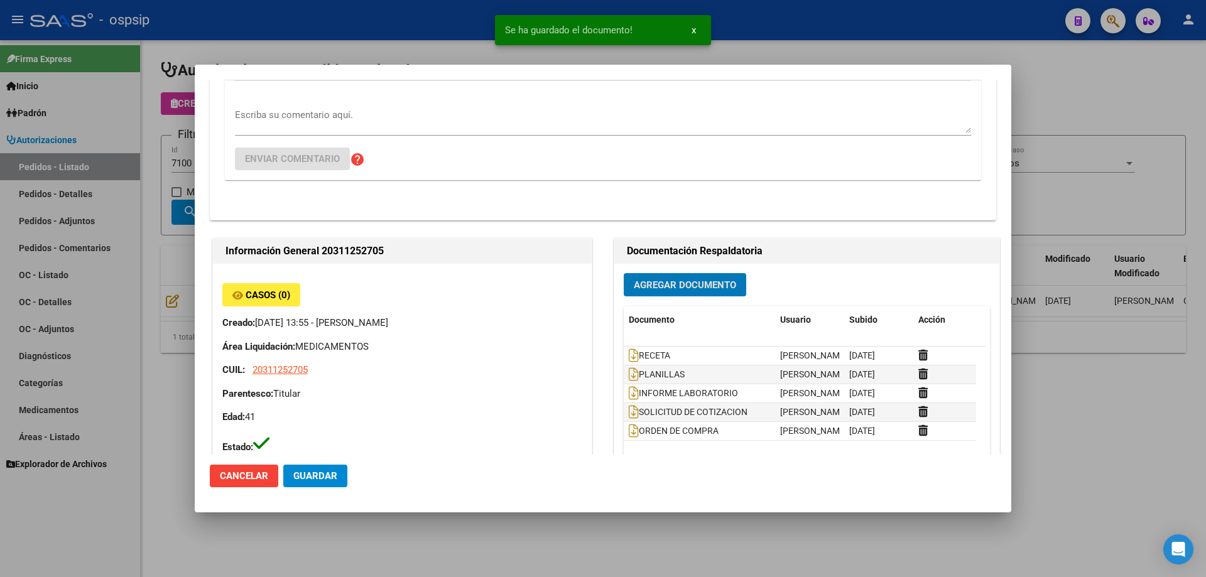
click at [152, 220] on div at bounding box center [603, 288] width 1206 height 577
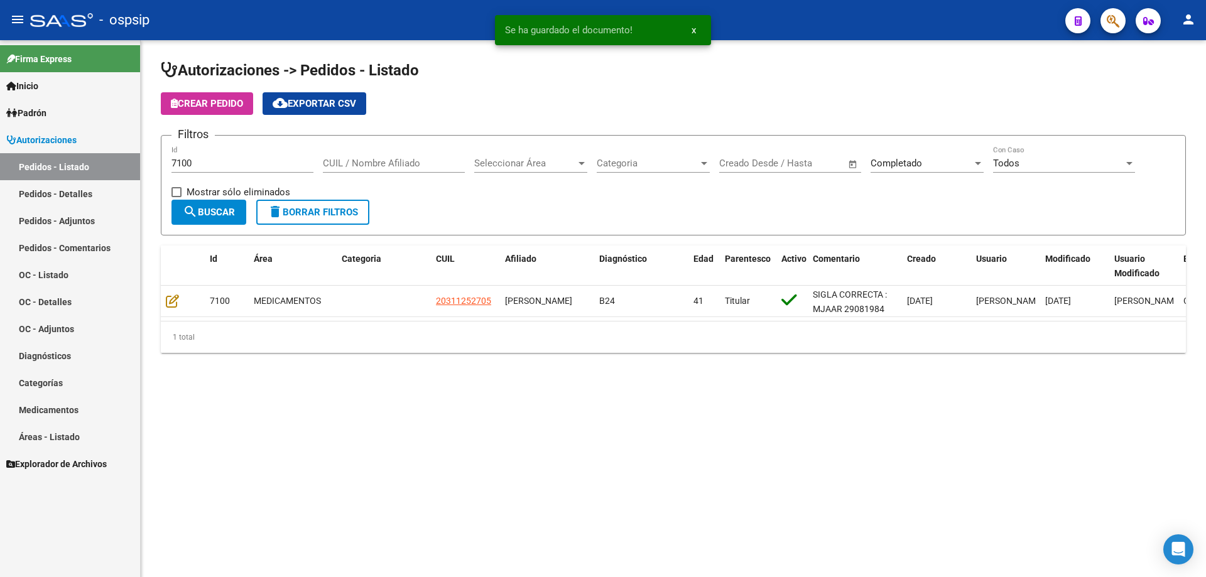
drag, startPoint x: 200, startPoint y: 171, endPoint x: 205, endPoint y: 160, distance: 12.1
click at [201, 170] on div "7100 Id" at bounding box center [242, 159] width 142 height 27
click at [205, 160] on input "7100" at bounding box center [242, 163] width 142 height 11
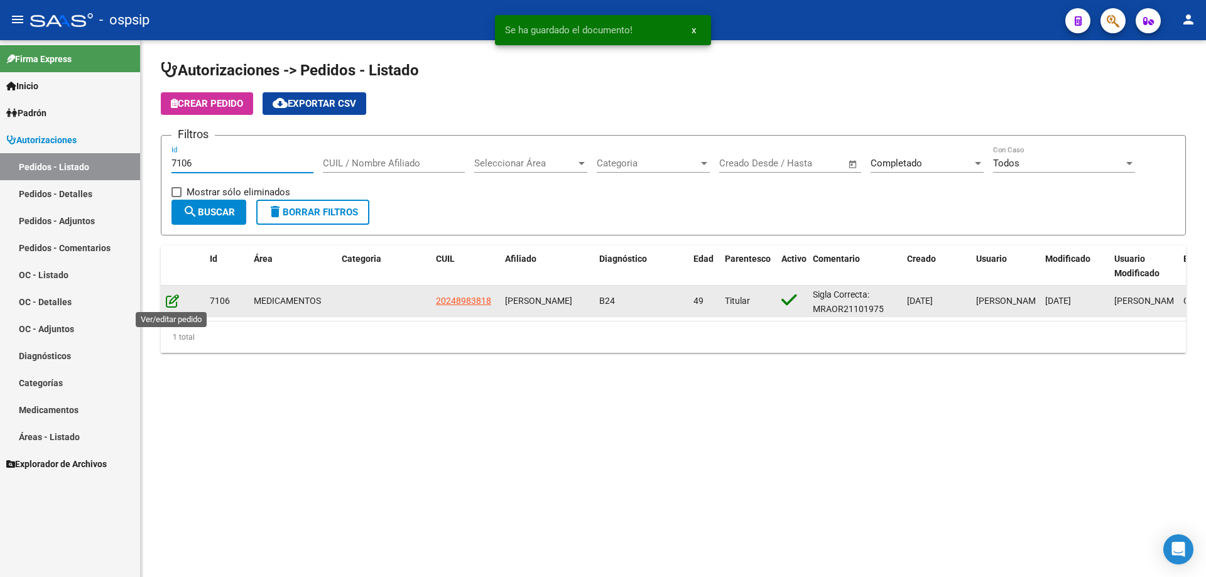
type input "7106"
click at [173, 300] on icon at bounding box center [172, 301] width 13 height 14
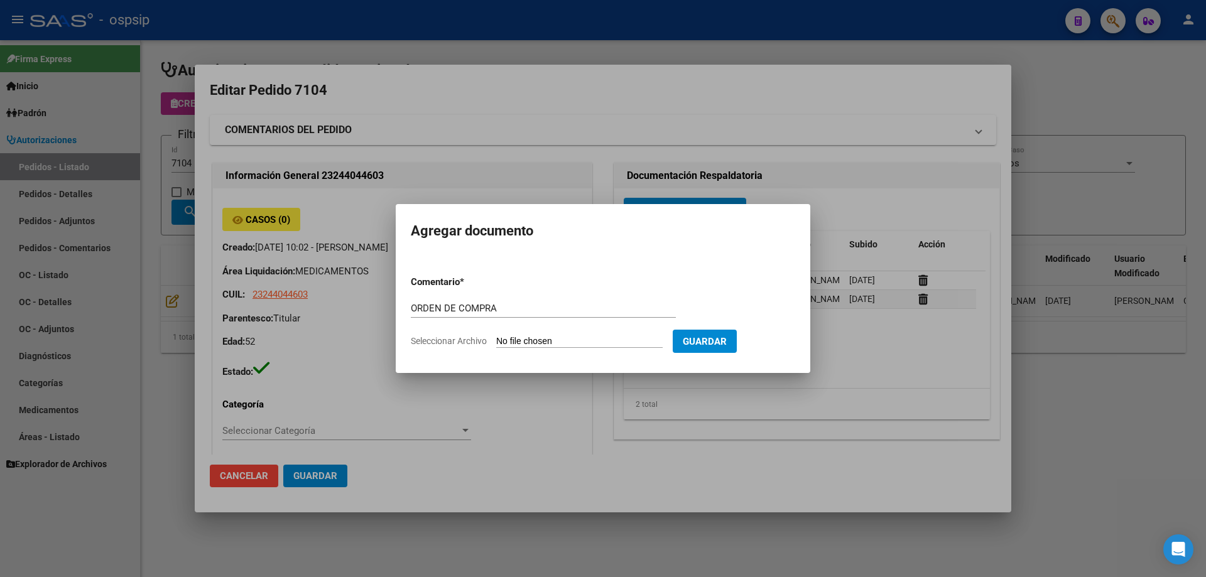
click at [570, 345] on input "Seleccionar Archivo" at bounding box center [579, 342] width 166 height 12
type input "C:\fakepath\OC MASTERF 7104.pdf"
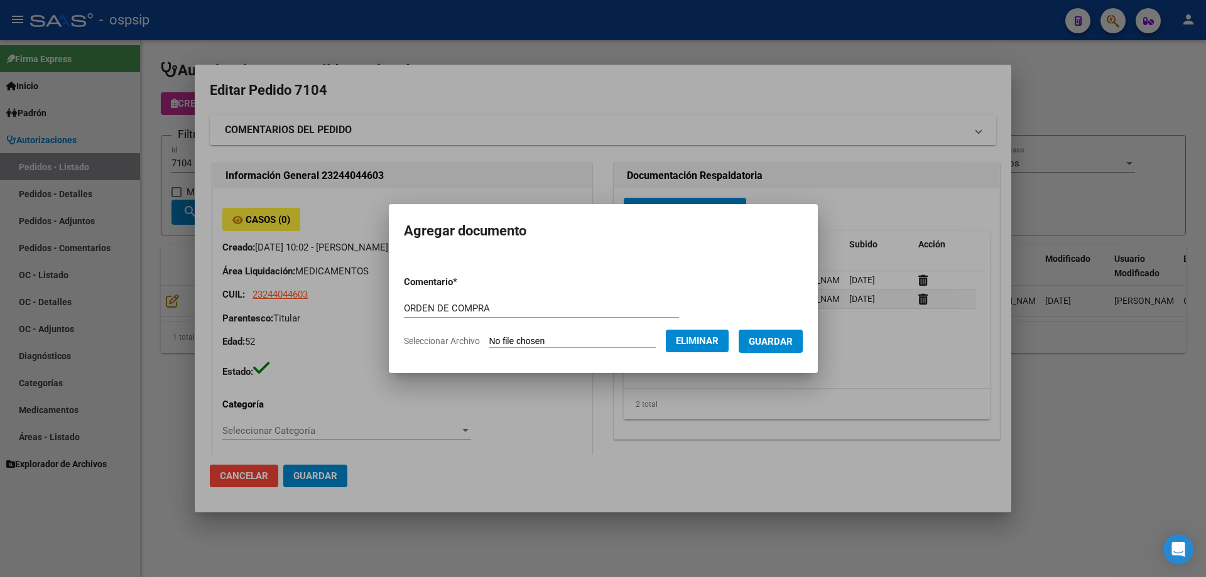
click at [772, 344] on span "Guardar" at bounding box center [771, 341] width 44 height 11
